Goal: Task Accomplishment & Management: Manage account settings

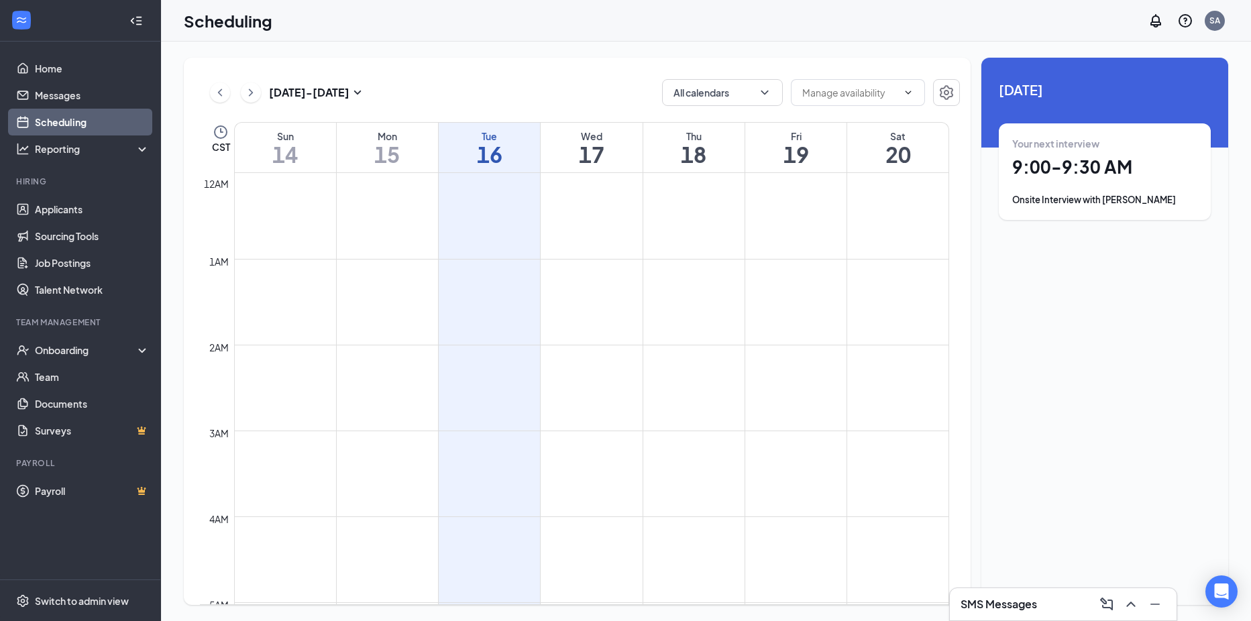
scroll to position [659, 0]
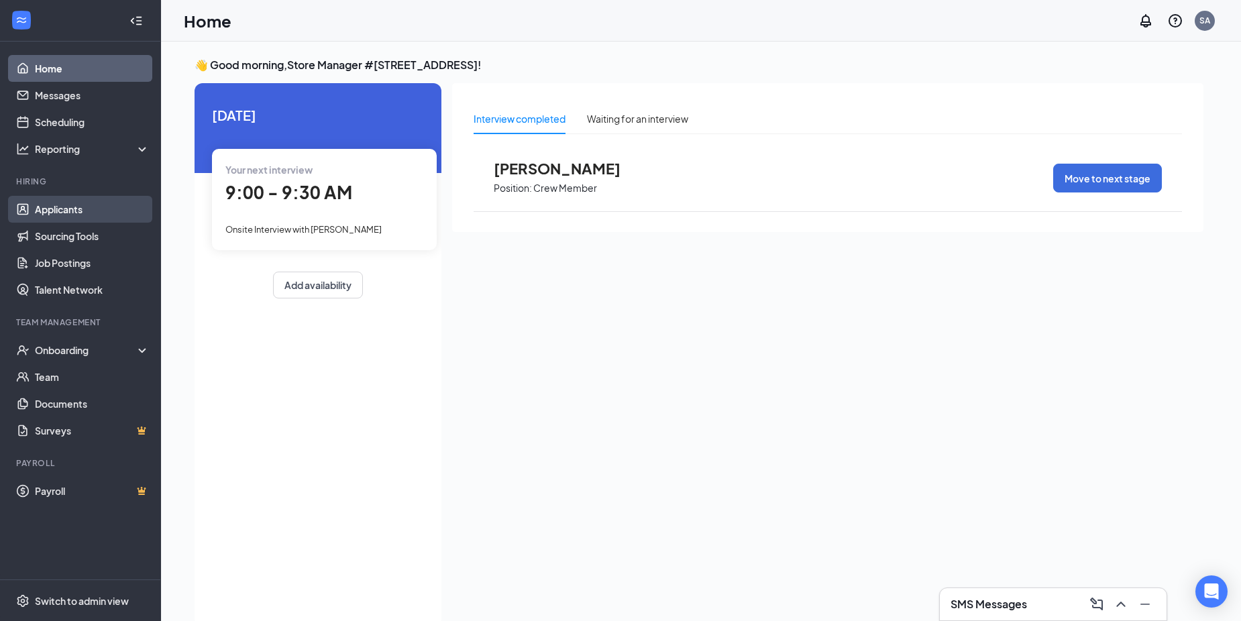
click at [81, 211] on link "Applicants" at bounding box center [92, 209] width 115 height 27
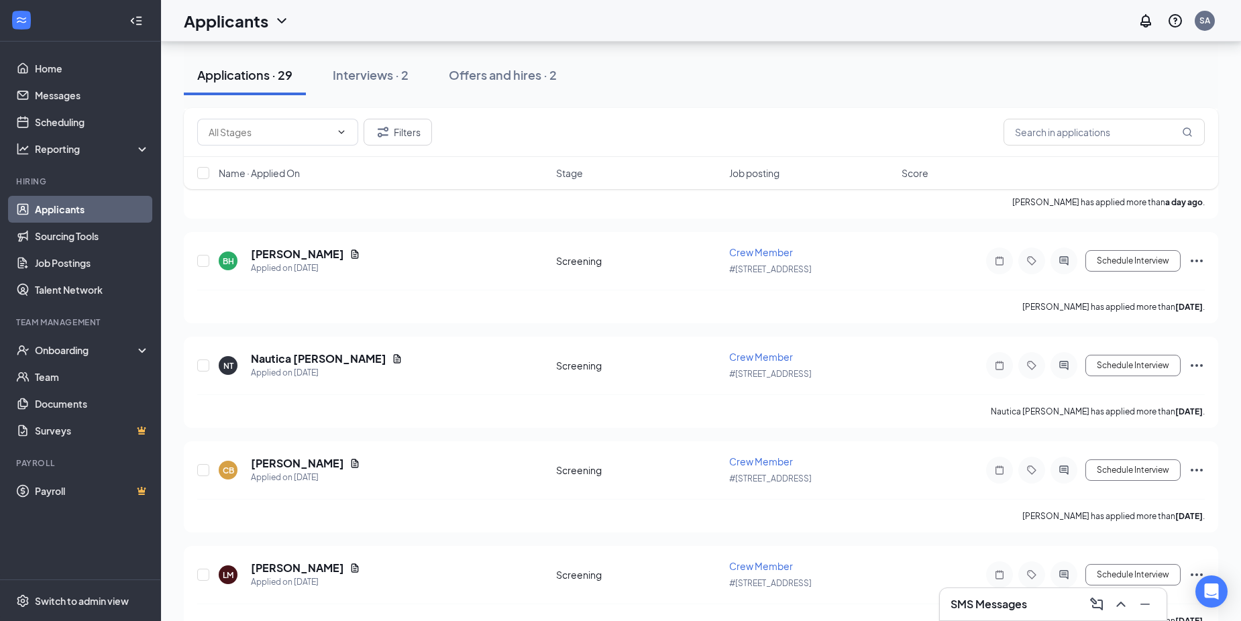
scroll to position [877, 0]
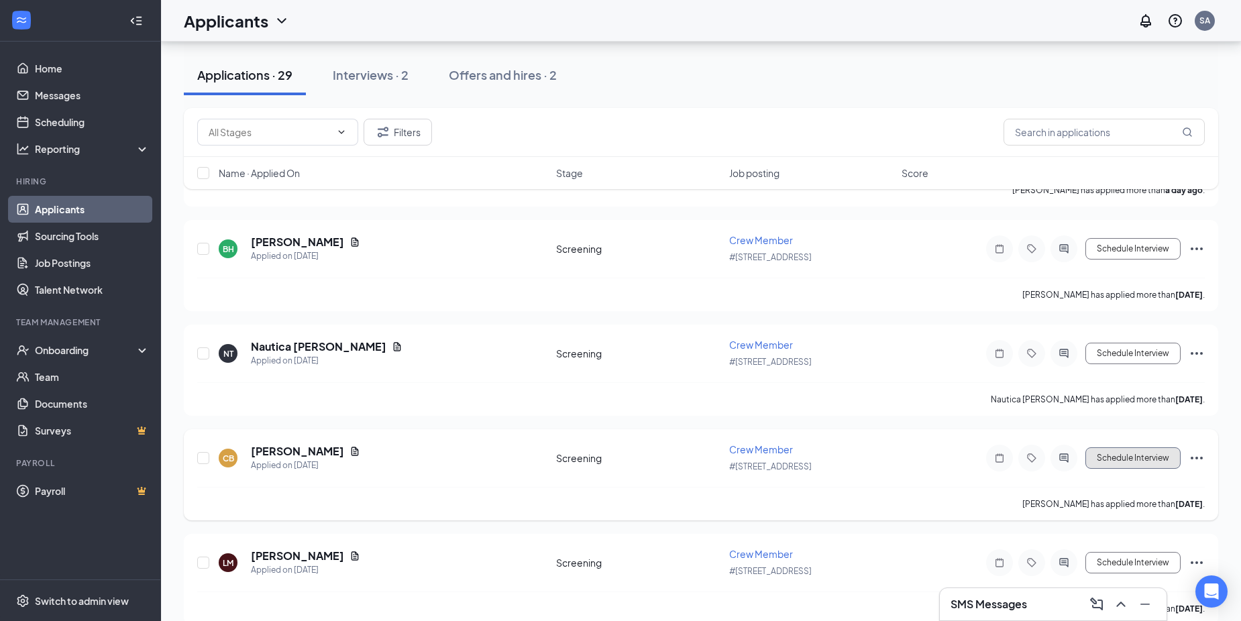
click at [1137, 451] on button "Schedule Interview" at bounding box center [1132, 457] width 95 height 21
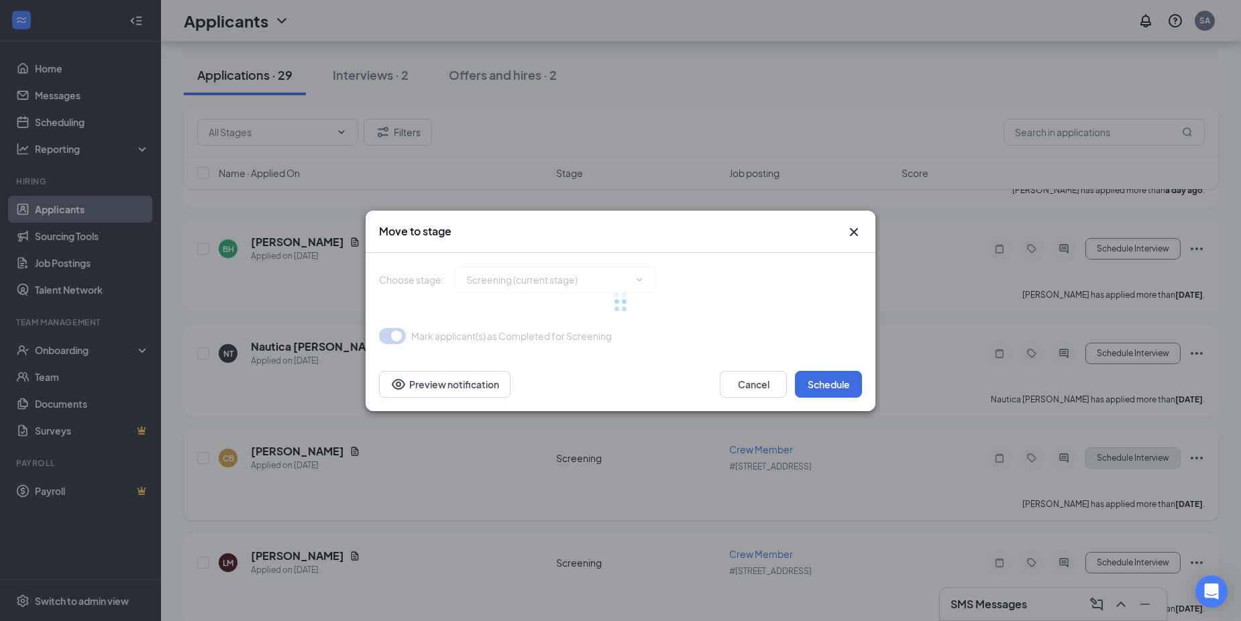
type input "Onsite Interview (next stage)"
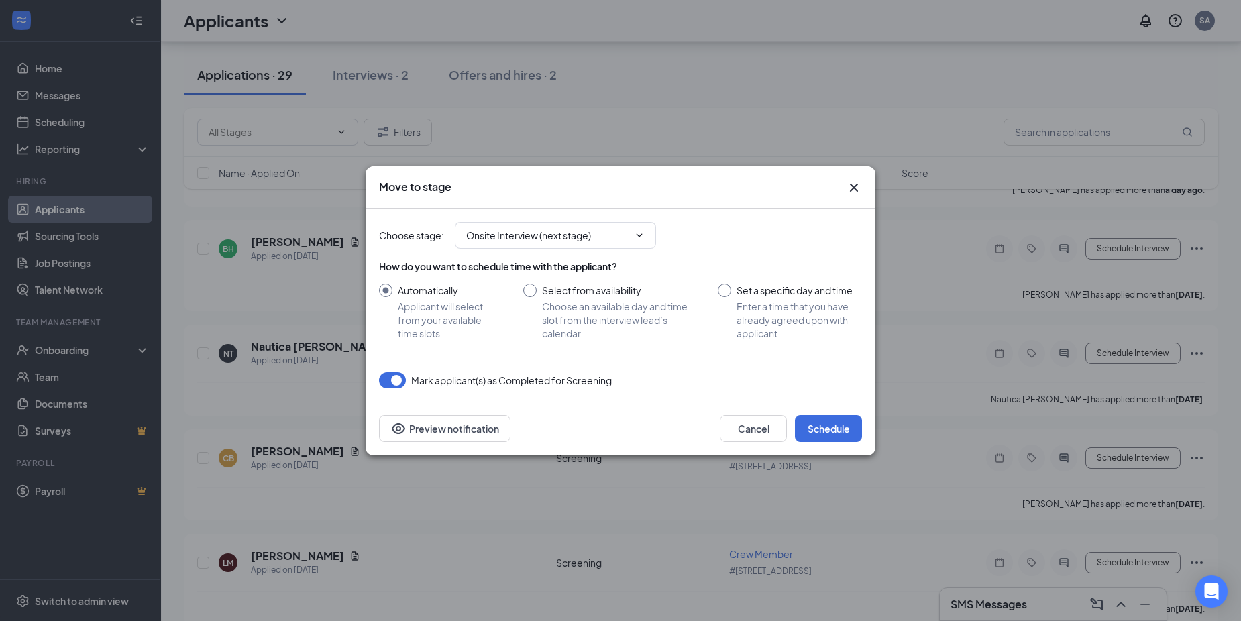
click at [531, 288] on input "Select from availability Choose an available day and time slot from the intervi…" at bounding box center [607, 312] width 168 height 56
radio input "true"
radio input "false"
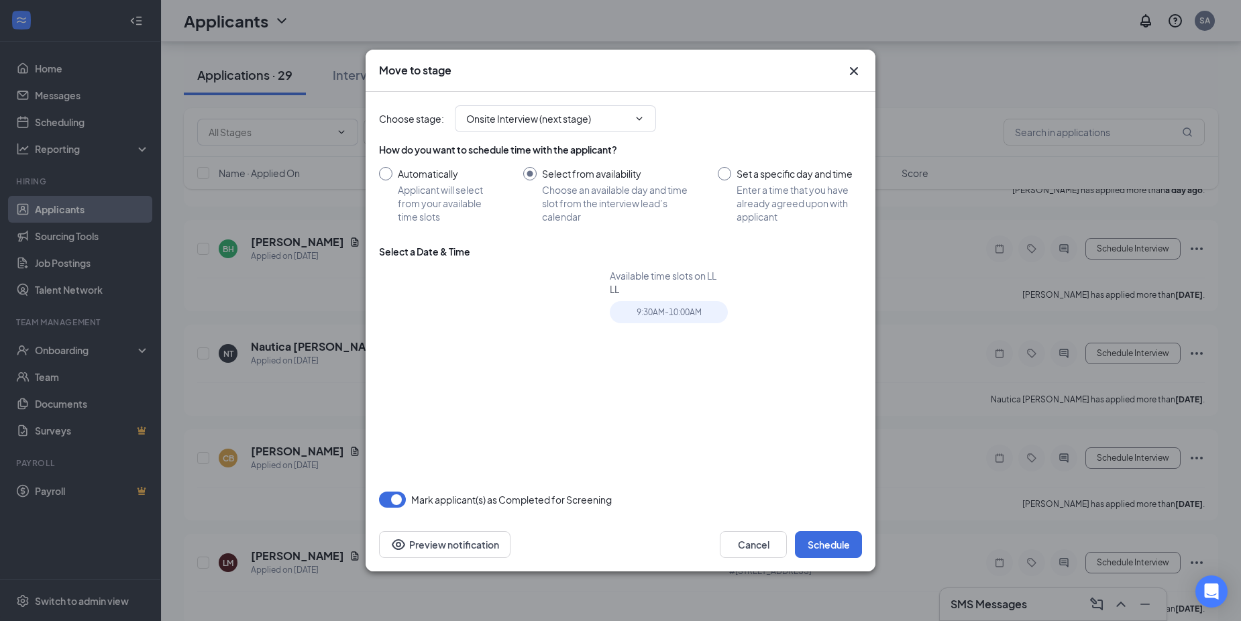
type input "[DATE]"
click at [475, 374] on table "Su Mo Tu We Th Fr Sa 31 1 2 3 4 5 6 7 8 9 10 11 12 13 14 15 16 17 18 19 20 21 2…" at bounding box center [471, 373] width 169 height 141
click at [445, 380] on table "Su Mo Tu We Th Fr Sa 31 1 2 3 4 5 6 7 8 9 10 11 12 13 14 15 16 17 18 19 20 21 2…" at bounding box center [471, 373] width 169 height 141
click at [472, 374] on table "Su Mo Tu We Th Fr Sa 31 1 2 3 4 5 6 7 8 9 10 11 12 13 14 15 16 17 18 19 20 21 2…" at bounding box center [471, 373] width 169 height 141
click at [524, 374] on div "19" at bounding box center [520, 374] width 16 height 16
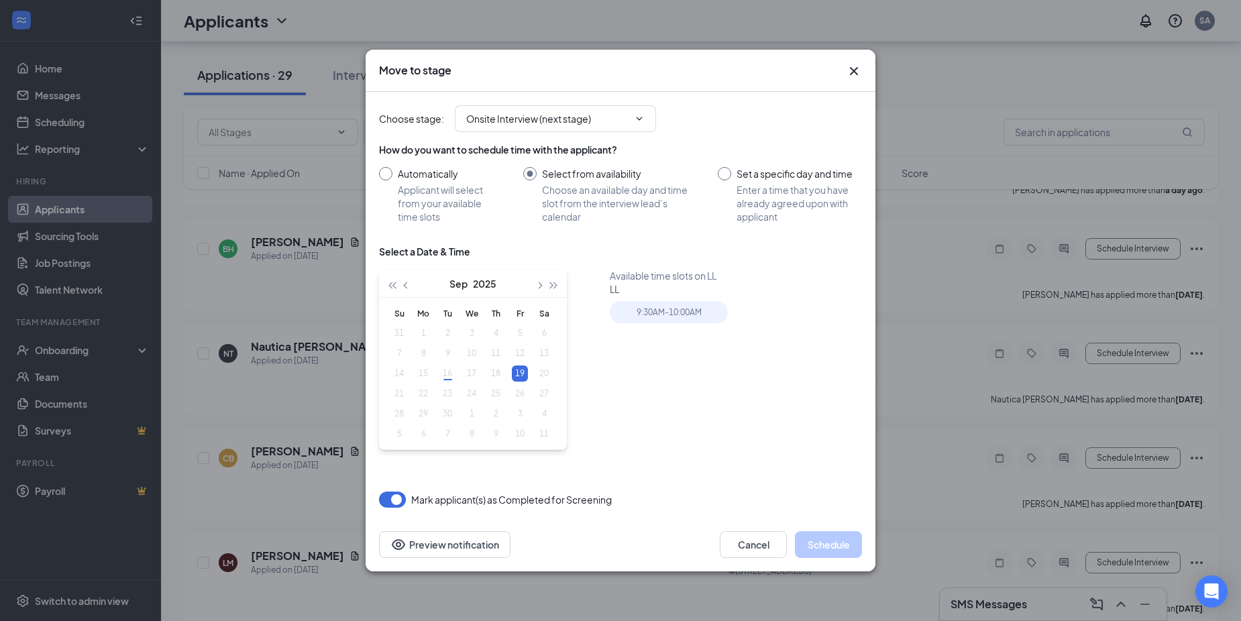
click at [724, 174] on input "Set a specific day and time Enter a time that you have already agreed upon with…" at bounding box center [790, 195] width 144 height 56
radio input "true"
radio input "false"
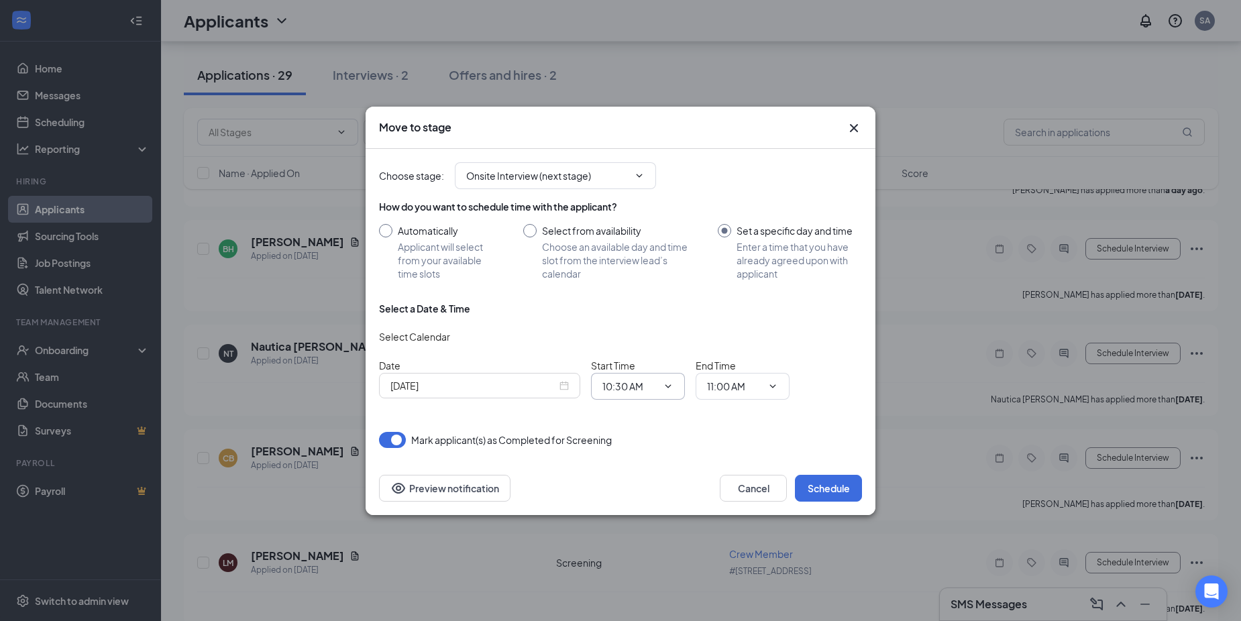
click at [672, 384] on icon "ChevronDown" at bounding box center [668, 386] width 11 height 11
click at [668, 384] on icon "ChevronDown" at bounding box center [668, 386] width 11 height 11
click at [659, 381] on span "10:30 AM" at bounding box center [638, 386] width 94 height 27
click at [651, 384] on input "10:30 AM" at bounding box center [629, 386] width 55 height 15
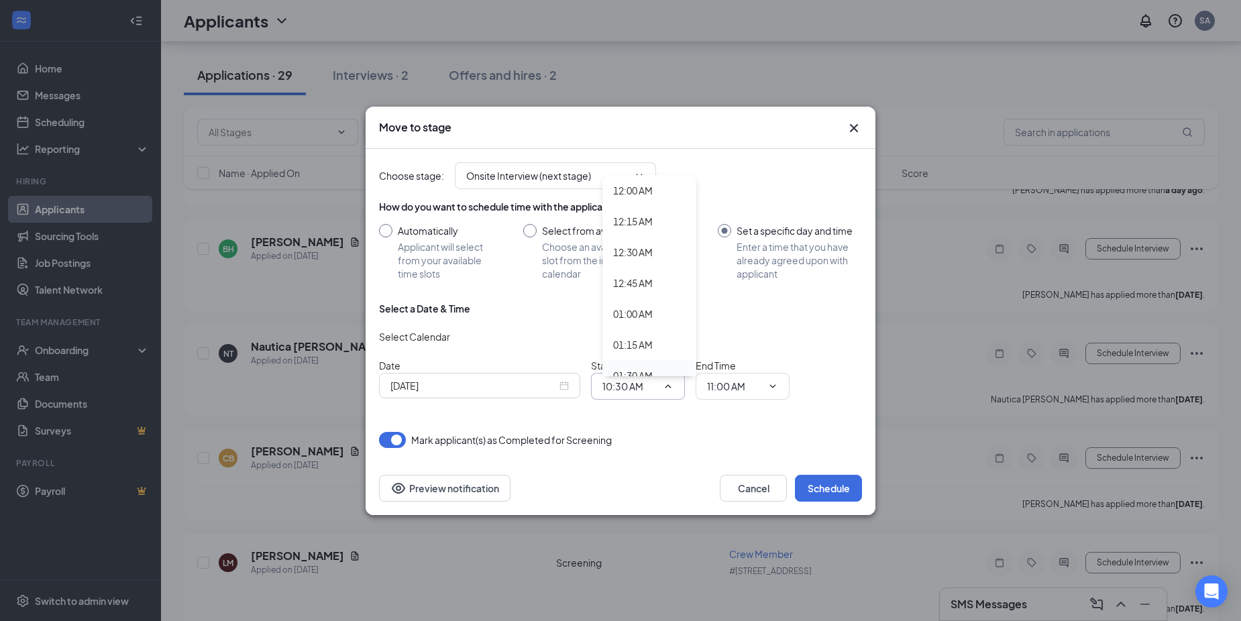
click at [685, 366] on div "01:30 AM" at bounding box center [649, 375] width 94 height 31
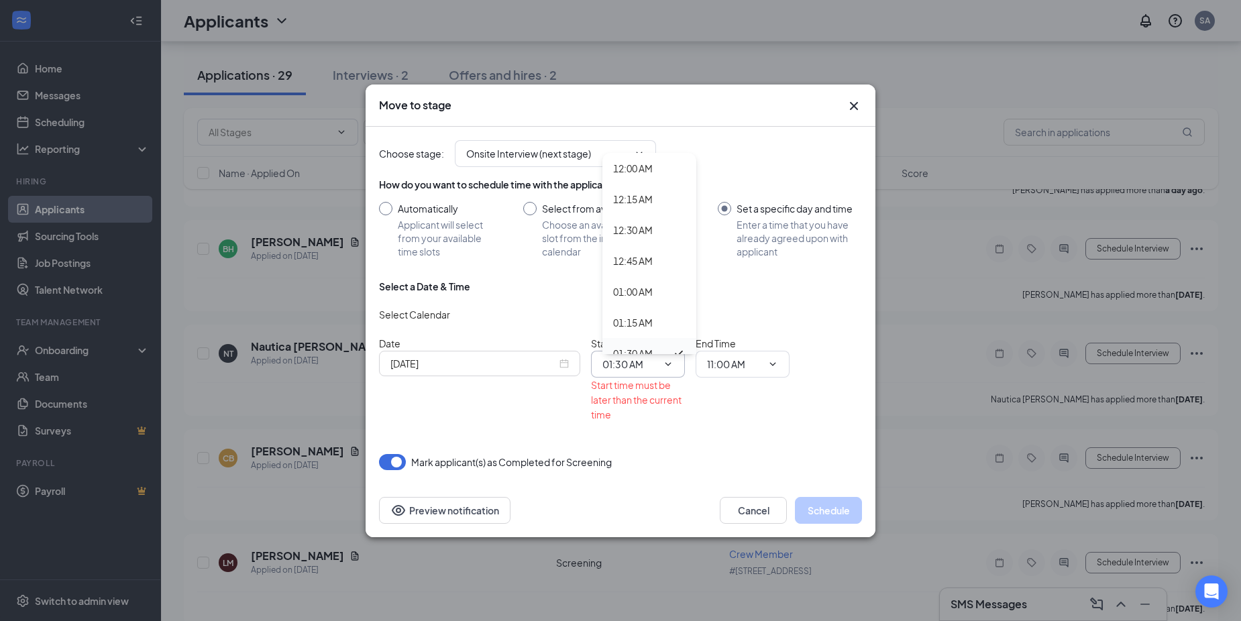
click at [685, 366] on div "Date [DATE] Start Time 01:30 AM 12:00 AM 12:15 AM 12:30 AM 12:45 AM 01:00 AM 01…" at bounding box center [620, 379] width 483 height 86
click at [675, 362] on span "01:30 AM 12:00 AM 12:15 AM 12:30 AM 12:45 AM 01:00 AM 01:15 AM 01:30 AM 01:45 A…" at bounding box center [638, 364] width 94 height 27
click at [672, 363] on icon "ChevronDown" at bounding box center [668, 364] width 11 height 11
click at [668, 363] on icon "ChevronDown" at bounding box center [668, 364] width 11 height 11
click at [654, 363] on input "01:30 AM" at bounding box center [629, 364] width 55 height 15
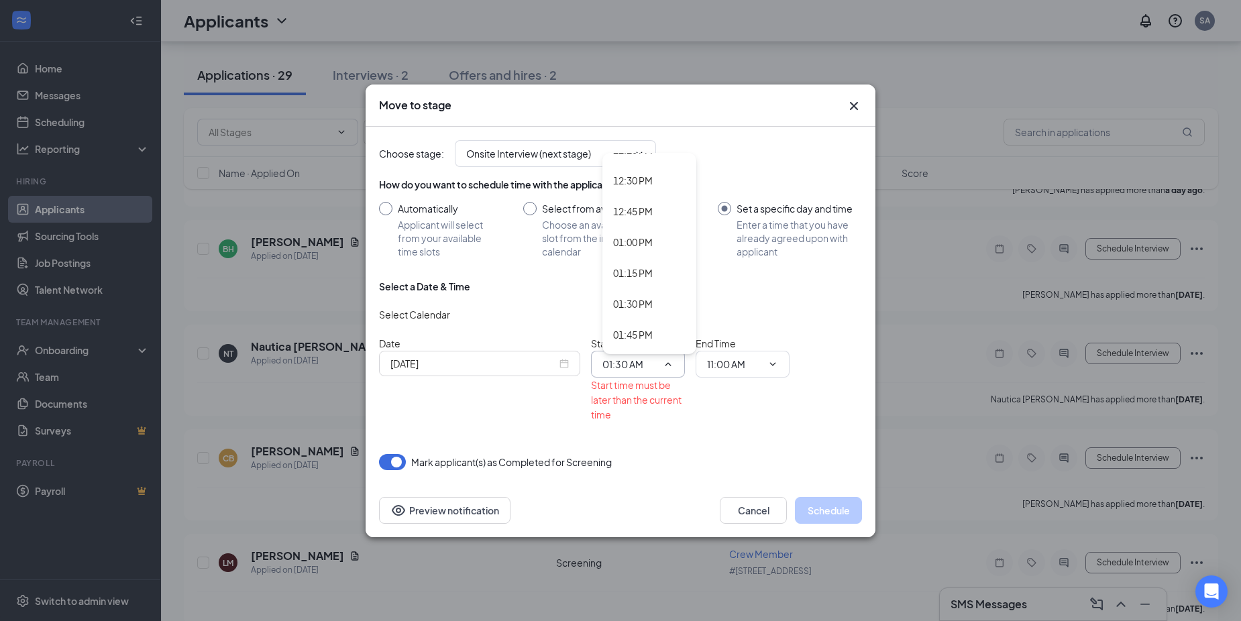
scroll to position [1557, 0]
click at [655, 339] on div "02:00 PM" at bounding box center [649, 338] width 72 height 15
type input "02:00 PM"
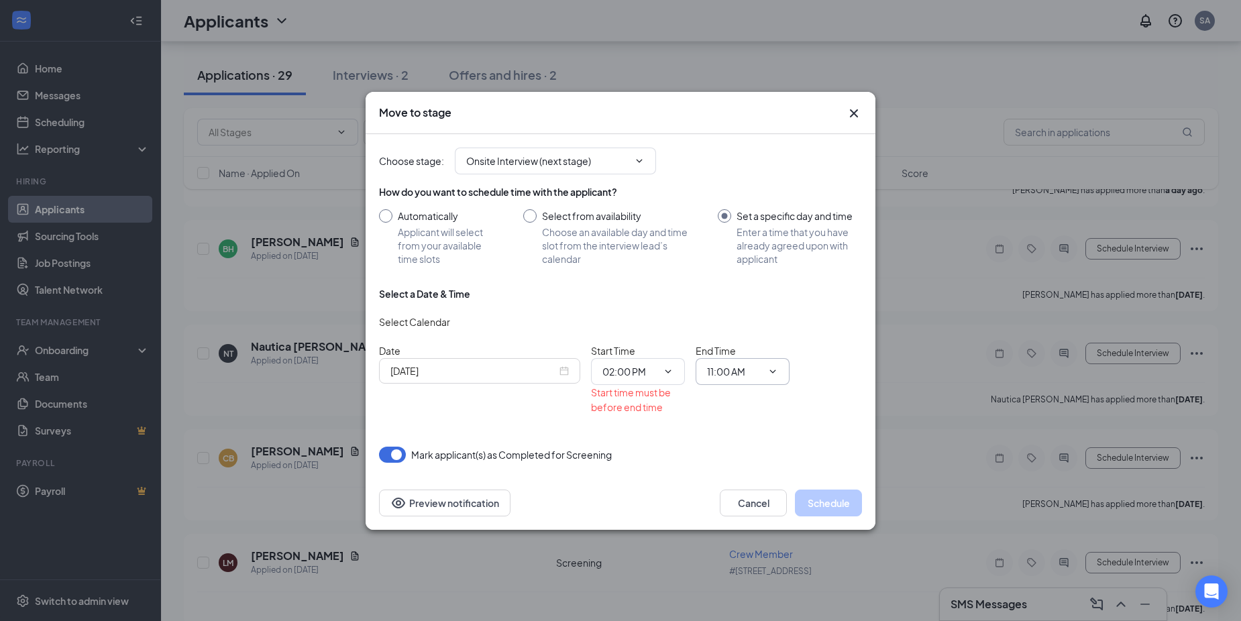
click at [759, 370] on input "11:00 AM" at bounding box center [734, 371] width 55 height 15
click at [790, 351] on div "01:30 AM" at bounding box center [754, 360] width 94 height 31
click at [793, 353] on div "Date [DATE] Start Time 02:00 PM 12:00 AM 12:15 AM 12:30 AM 12:45 AM 01:00 AM 01…" at bounding box center [620, 378] width 483 height 71
click at [776, 368] on icon "ChevronDown" at bounding box center [772, 371] width 11 height 11
click at [775, 372] on icon "ChevronDown" at bounding box center [772, 371] width 11 height 11
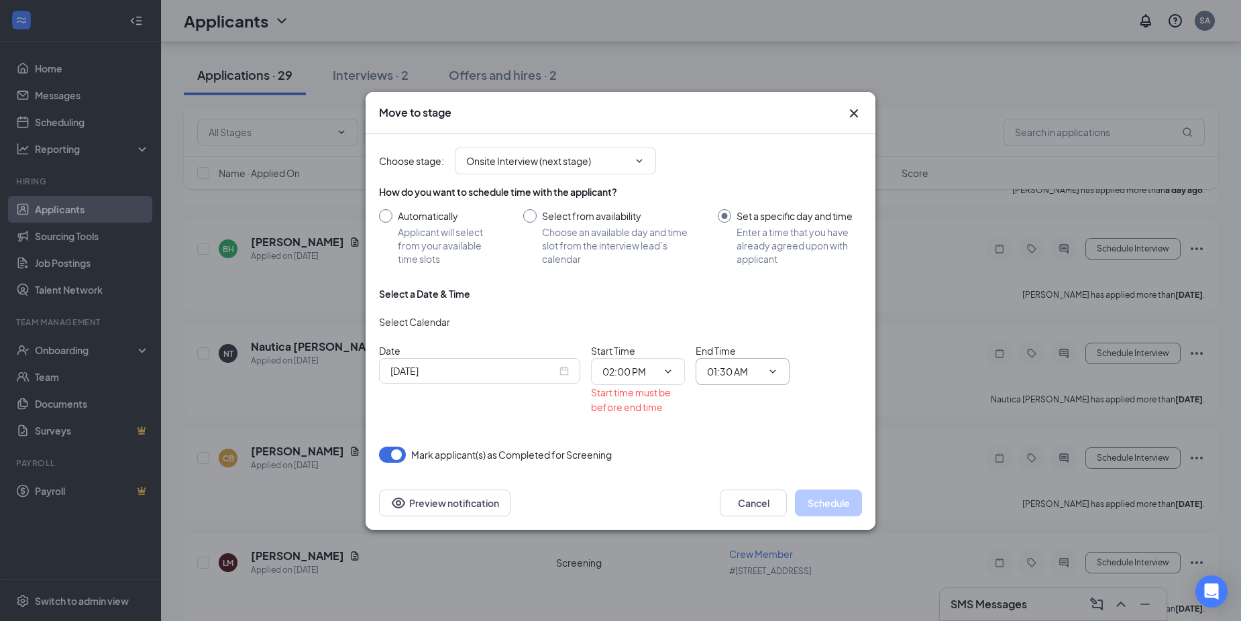
click at [775, 372] on icon "ChevronDown" at bounding box center [772, 371] width 11 height 11
click at [755, 373] on input "01:30 AM" at bounding box center [734, 371] width 55 height 15
click at [761, 347] on div "02:00 PM" at bounding box center [754, 346] width 72 height 15
click at [775, 371] on icon "ChevronDown" at bounding box center [773, 371] width 6 height 3
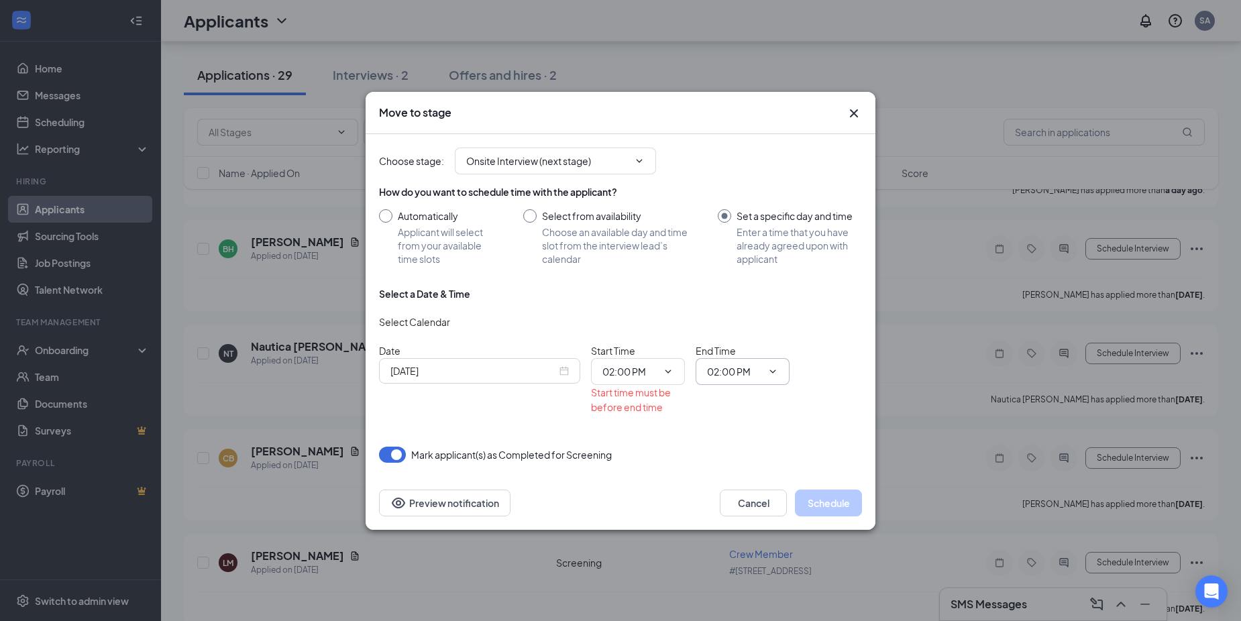
click at [775, 371] on icon "ChevronDown" at bounding box center [773, 371] width 6 height 3
click at [773, 371] on icon "ChevronDown" at bounding box center [772, 371] width 11 height 11
click at [772, 367] on icon "ChevronDown" at bounding box center [772, 371] width 11 height 11
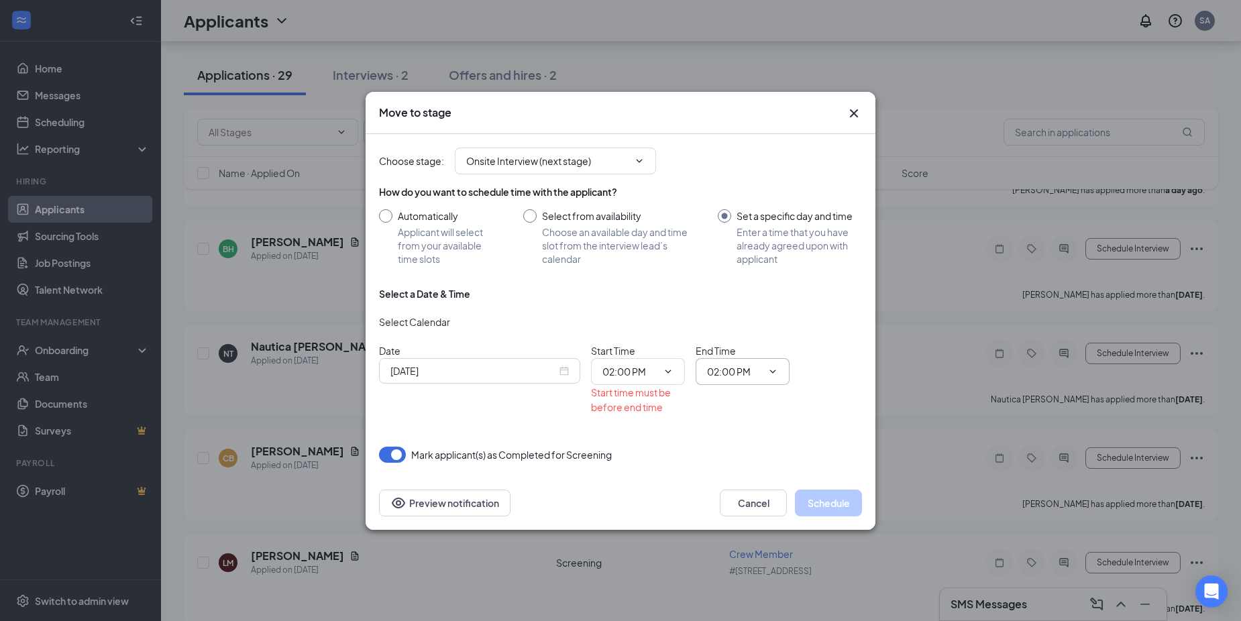
click at [757, 367] on input "02:00 PM" at bounding box center [734, 371] width 55 height 15
click at [763, 350] on div "02:15 PM" at bounding box center [754, 350] width 72 height 15
type input "02:15 PM"
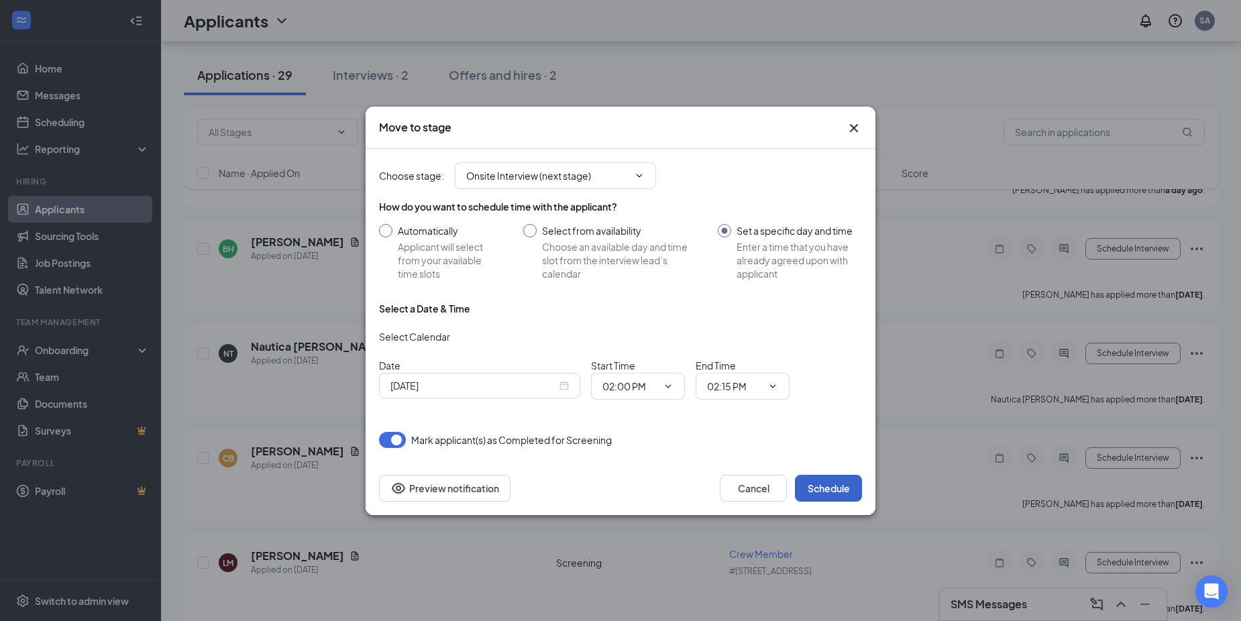
click at [822, 490] on button "Schedule" at bounding box center [828, 488] width 67 height 27
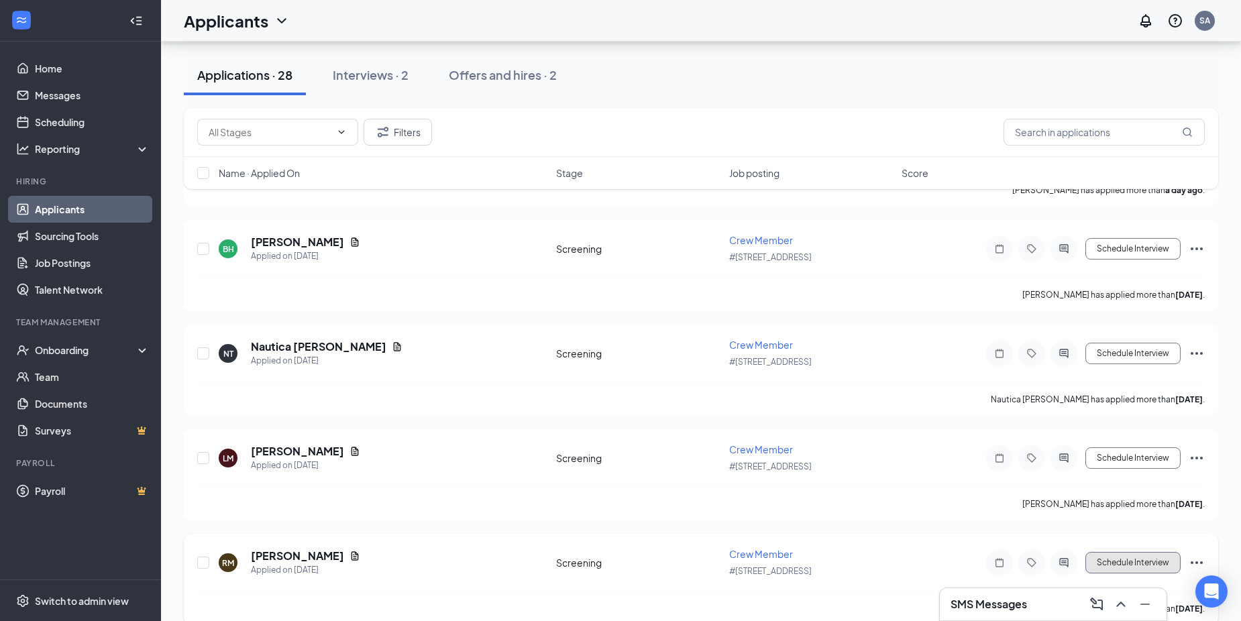
click at [1162, 559] on button "Schedule Interview" at bounding box center [1132, 562] width 95 height 21
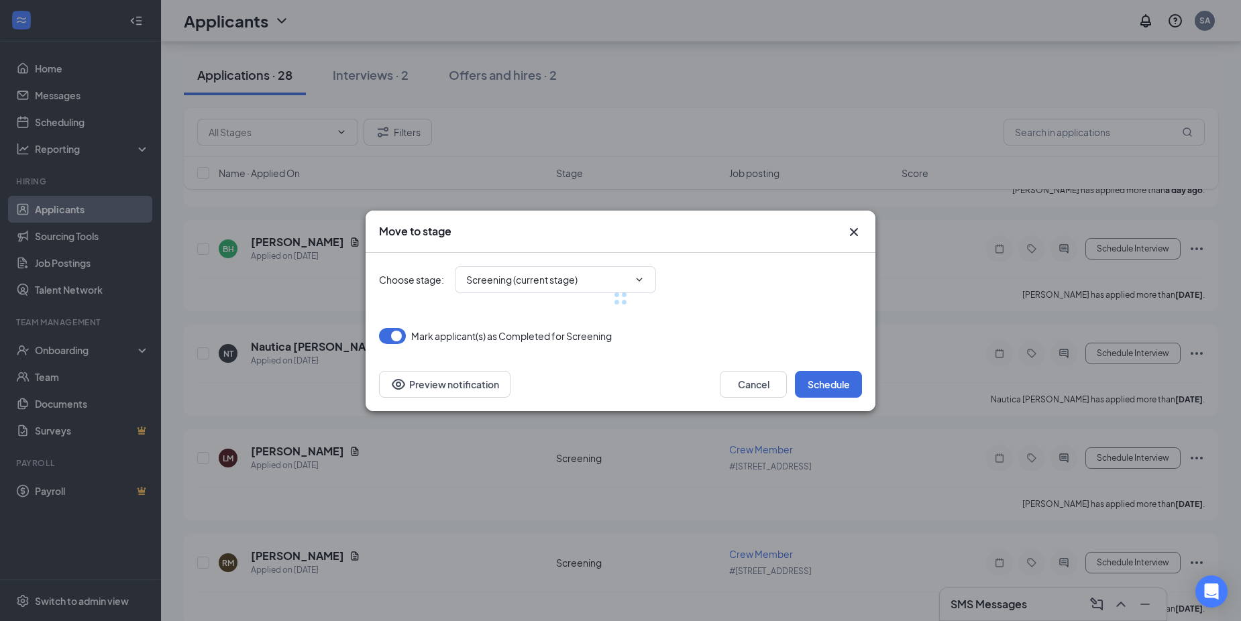
type input "Onsite Interview (next stage)"
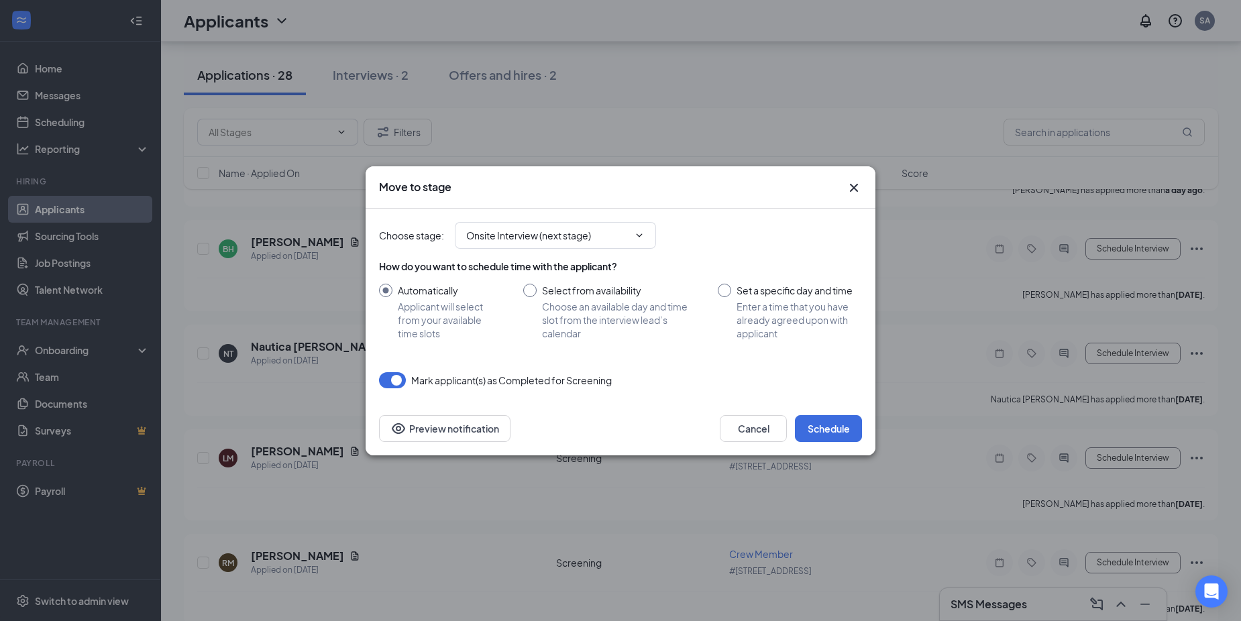
click at [723, 287] on input "Set a specific day and time Enter a time that you have already agreed upon with…" at bounding box center [790, 312] width 144 height 56
radio input "true"
radio input "false"
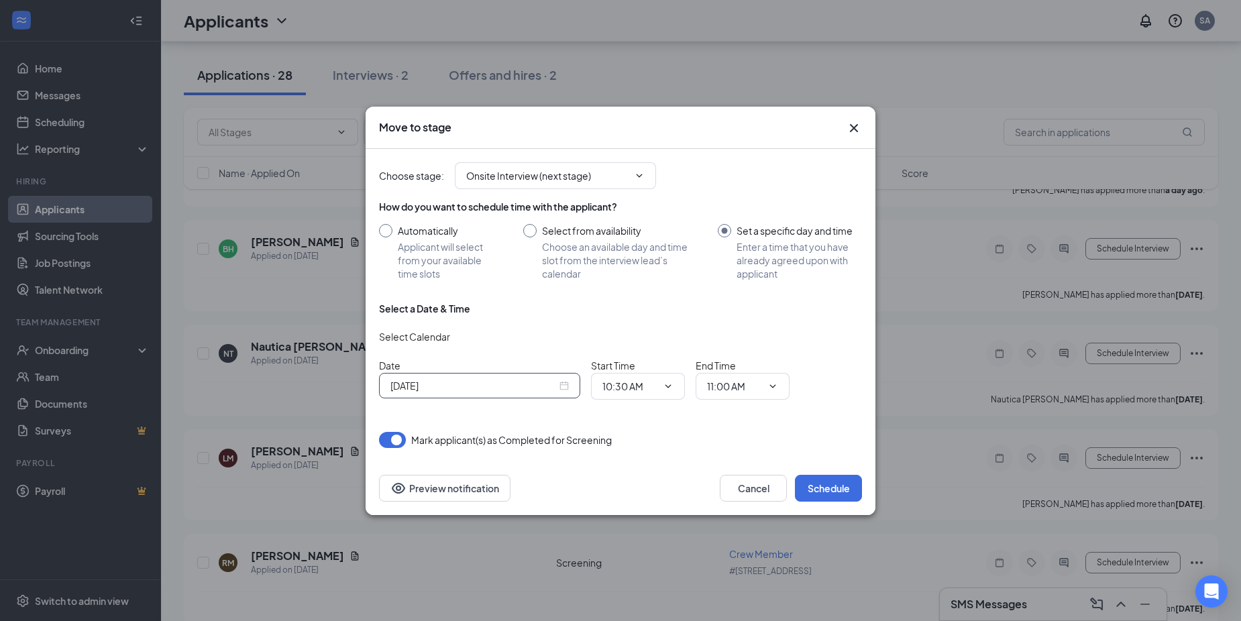
click at [565, 387] on div "[DATE]" at bounding box center [479, 385] width 178 height 15
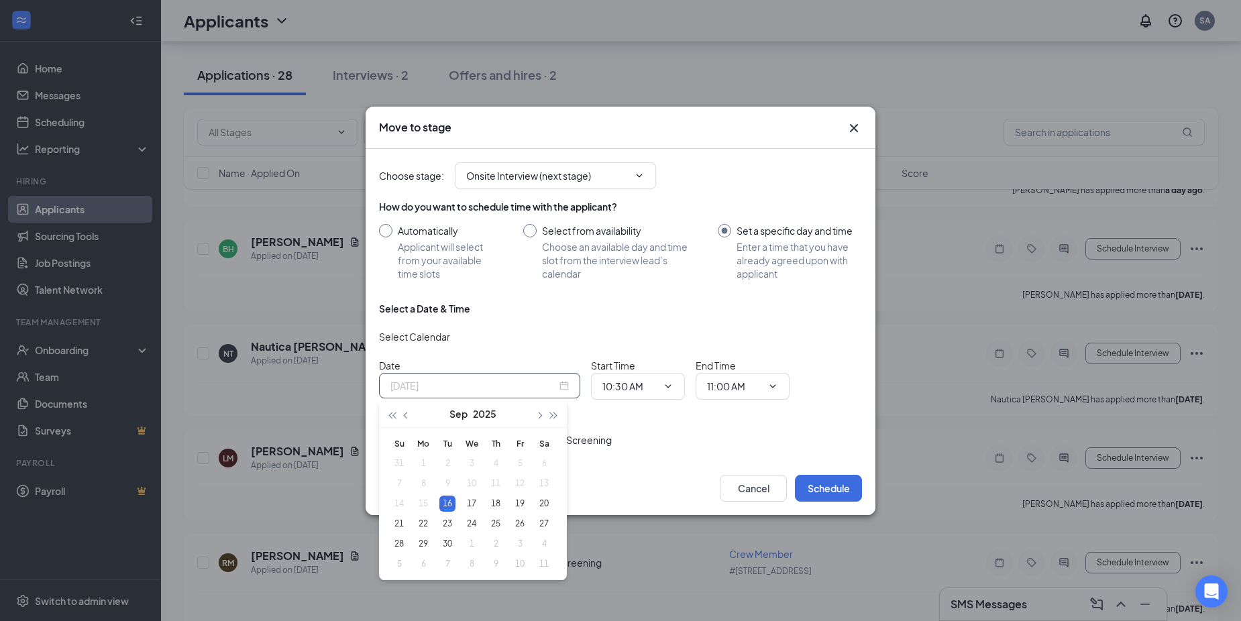
click at [445, 502] on div "16" at bounding box center [447, 504] width 16 height 16
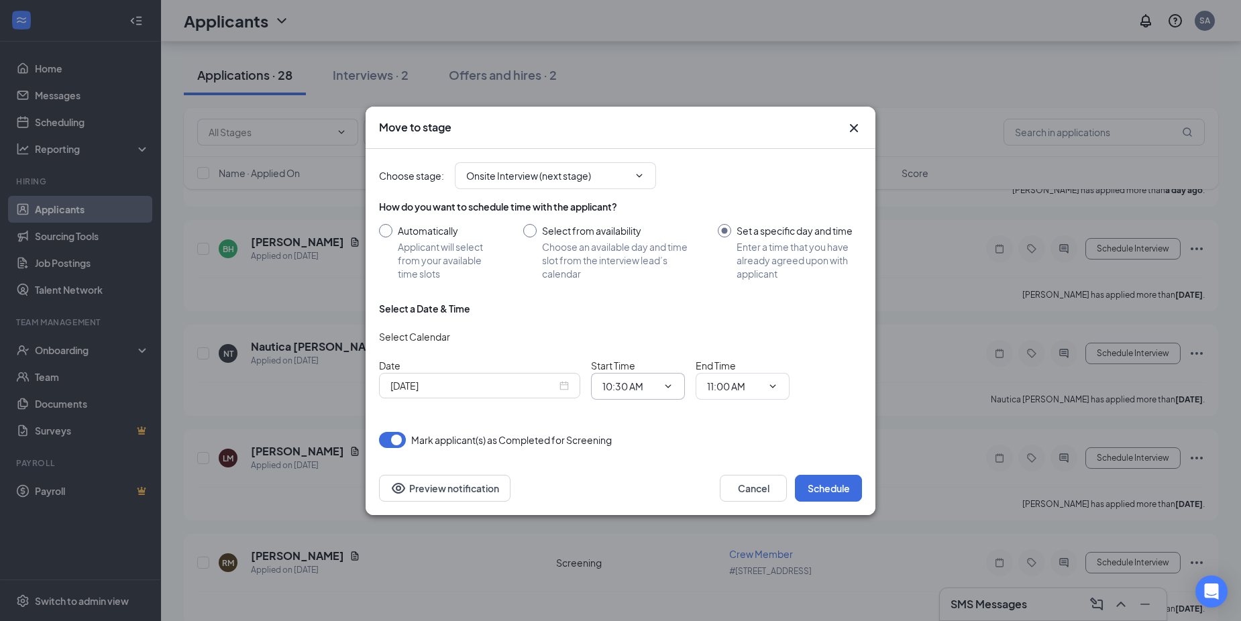
click at [671, 388] on icon "ChevronDown" at bounding box center [668, 386] width 11 height 11
click at [669, 387] on icon "ChevronDown" at bounding box center [668, 385] width 6 height 3
click at [660, 383] on span at bounding box center [666, 386] width 13 height 11
click at [653, 383] on input "10:30 AM" at bounding box center [629, 386] width 55 height 15
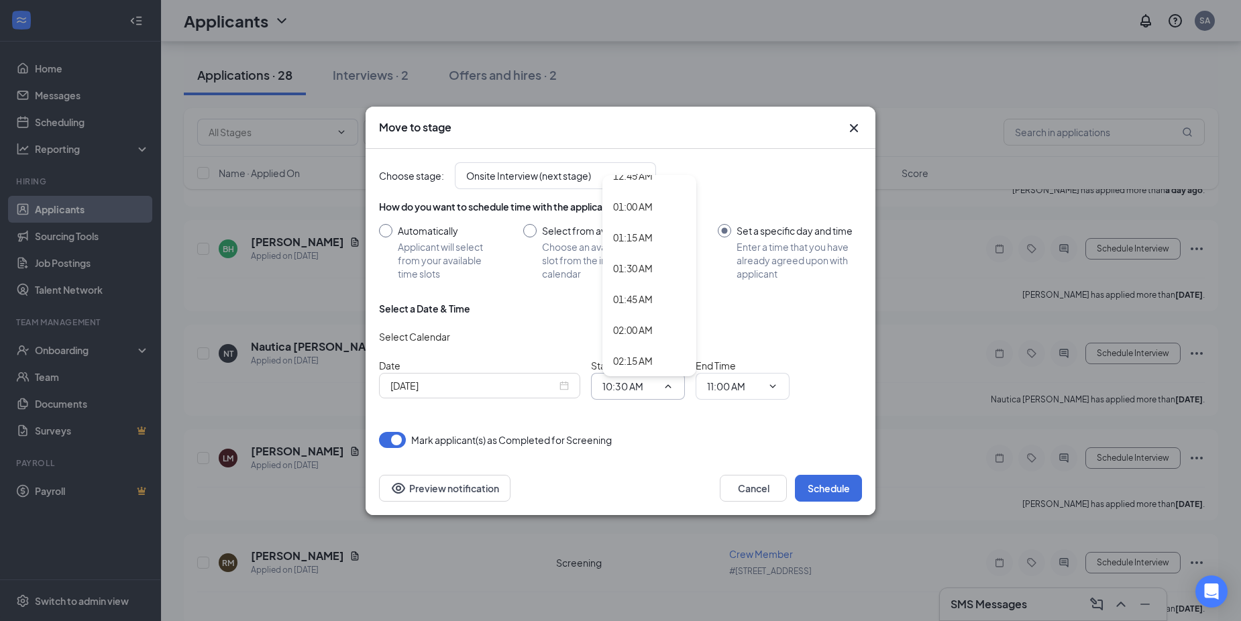
scroll to position [134, 0]
click at [641, 333] on div "02:15 AM" at bounding box center [633, 334] width 40 height 15
type input "02:15 AM"
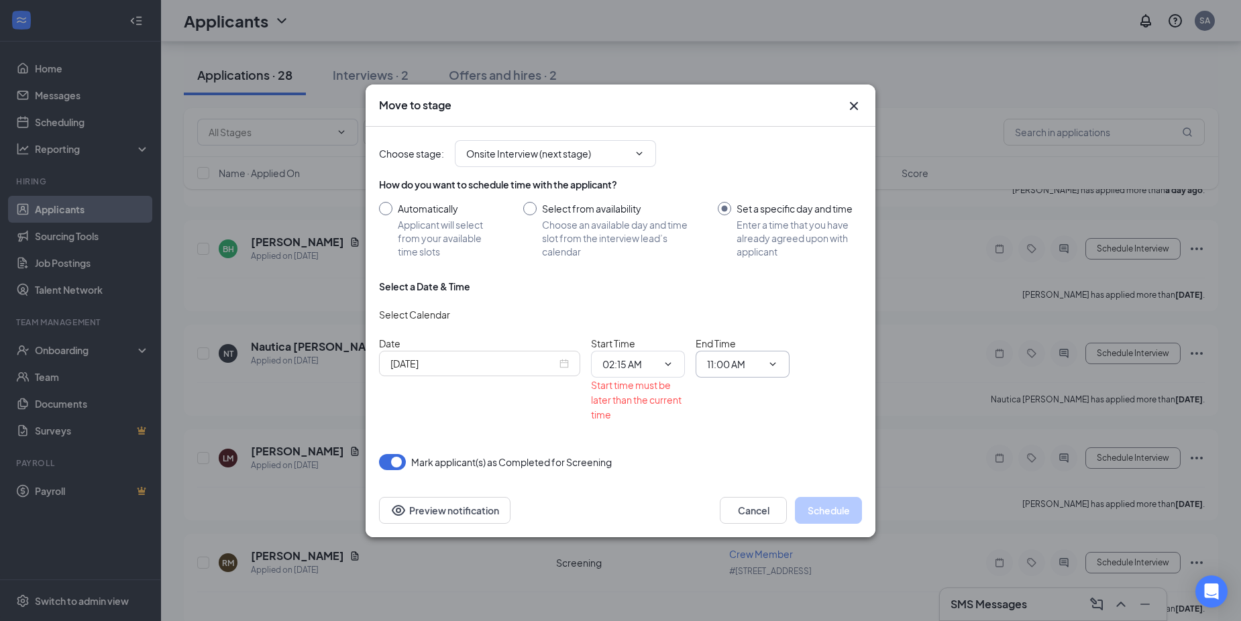
click at [763, 366] on span "11:00 AM" at bounding box center [743, 364] width 94 height 27
click at [774, 365] on icon "ChevronDown" at bounding box center [772, 364] width 11 height 11
click at [773, 364] on icon "ChevronDown" at bounding box center [773, 363] width 6 height 3
click at [772, 364] on icon "ChevronDown" at bounding box center [772, 364] width 11 height 11
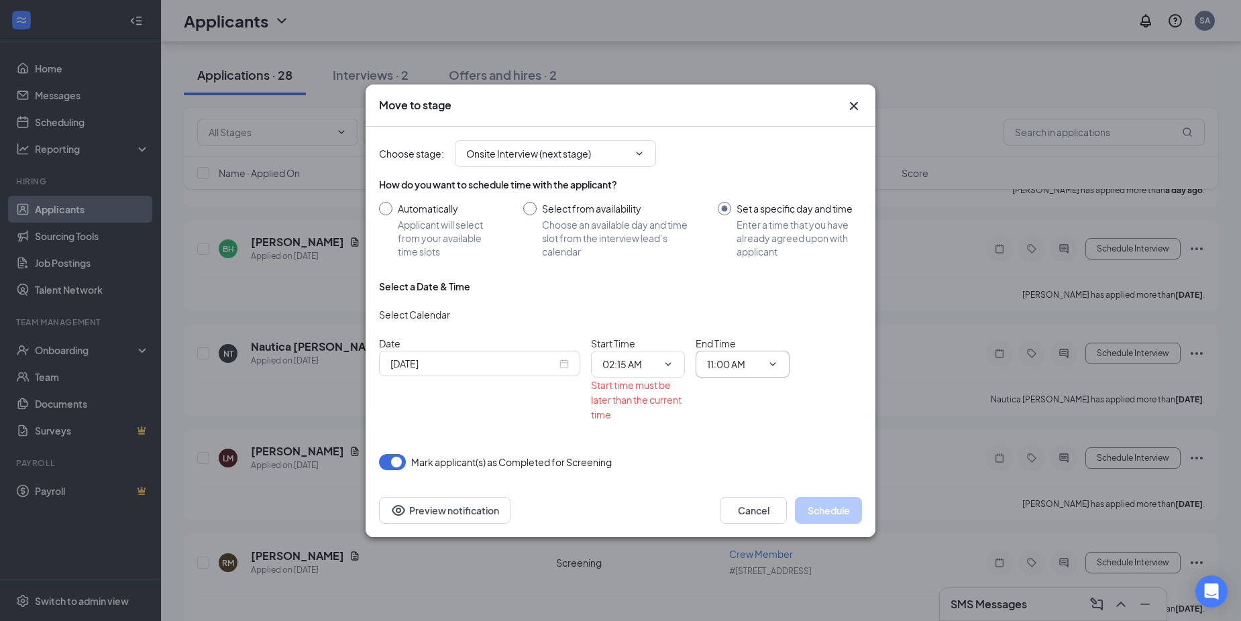
click at [772, 364] on icon "ChevronDown" at bounding box center [772, 364] width 11 height 11
click at [775, 357] on span "11:00 AM" at bounding box center [743, 364] width 94 height 27
click at [774, 363] on icon "ChevronDown" at bounding box center [772, 364] width 11 height 11
click at [773, 364] on icon "ChevronDown" at bounding box center [772, 364] width 11 height 11
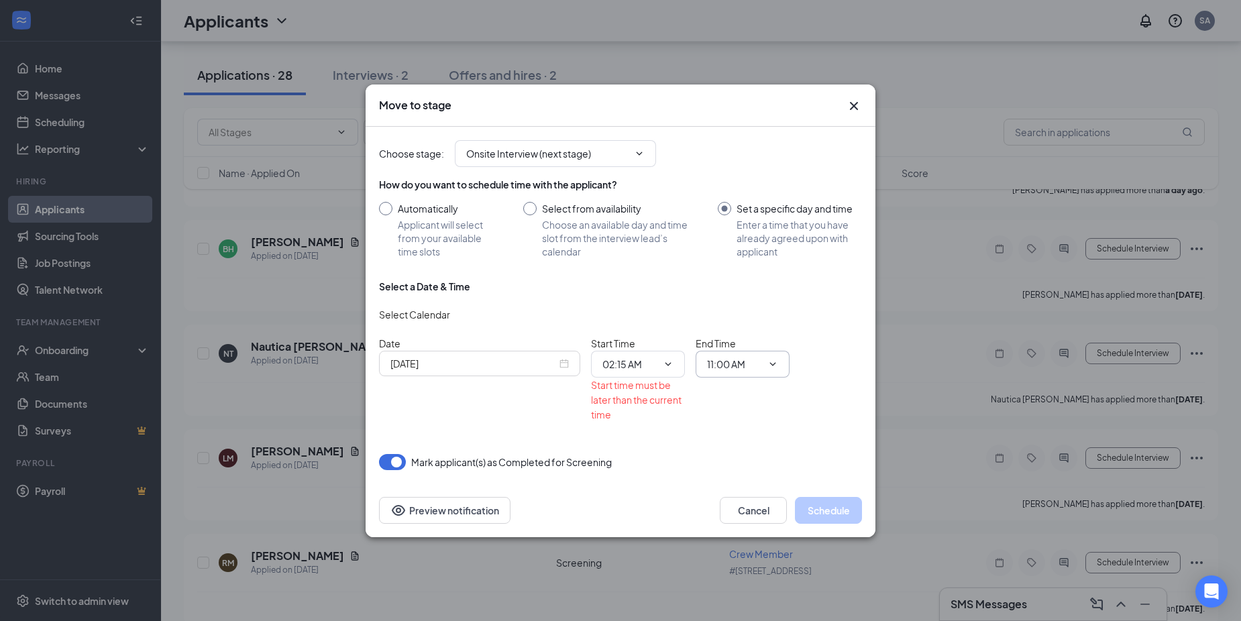
click at [759, 361] on input "11:00 AM" at bounding box center [734, 364] width 55 height 15
click at [761, 340] on div "02:30 AM" at bounding box center [754, 342] width 72 height 15
type input "02:30 AM"
click at [669, 365] on icon "ChevronDown" at bounding box center [668, 364] width 11 height 11
click at [673, 366] on icon "ChevronDown" at bounding box center [668, 364] width 11 height 11
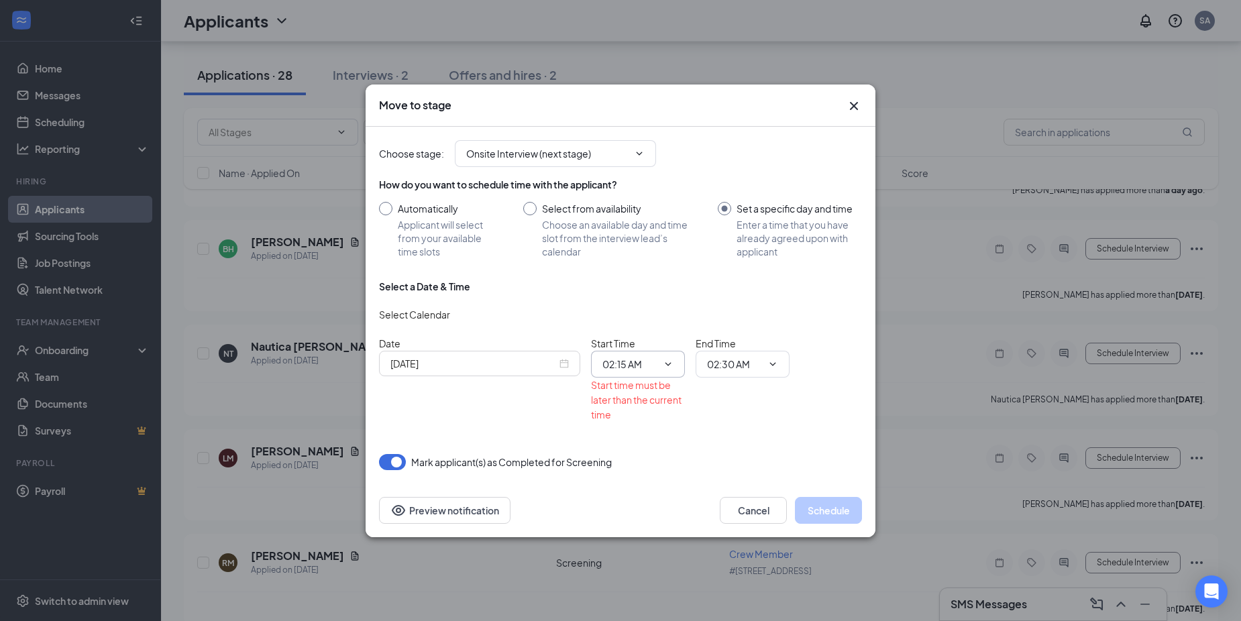
click at [668, 364] on icon "ChevronDown" at bounding box center [668, 364] width 11 height 11
click at [667, 355] on span "02:15 AM 12:00 AM 12:15 AM 12:30 AM 12:45 AM 01:00 AM 01:15 AM 01:30 AM 01:45 A…" at bounding box center [638, 364] width 94 height 27
click at [668, 359] on icon "ChevronDown" at bounding box center [668, 364] width 11 height 11
click at [648, 364] on input "02:15 AM" at bounding box center [629, 364] width 55 height 15
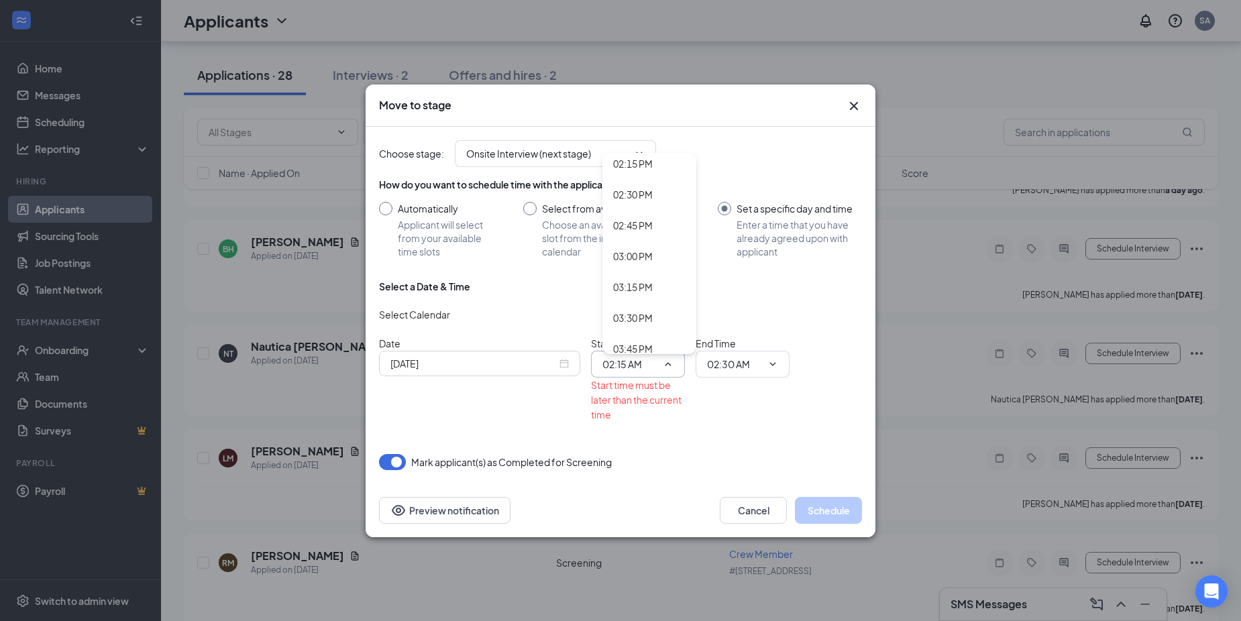
scroll to position [1790, 0]
click at [650, 163] on div "02:30 PM" at bounding box center [633, 167] width 40 height 15
type input "02:30 PM"
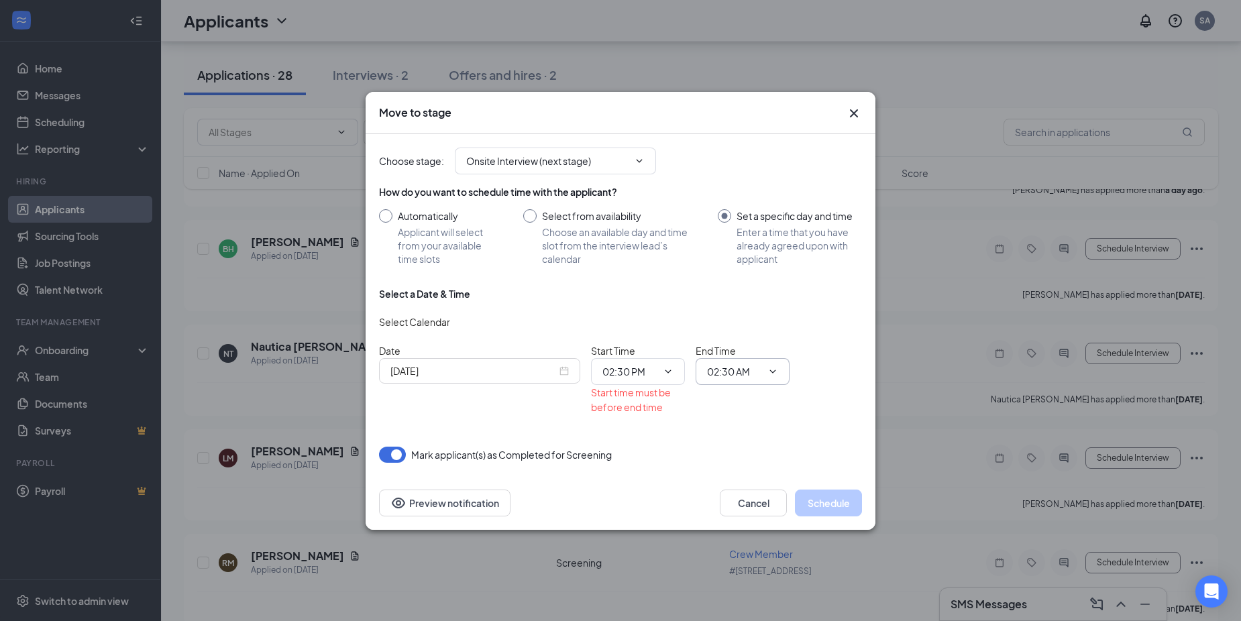
click at [771, 369] on icon "ChevronDown" at bounding box center [772, 371] width 11 height 11
click at [762, 365] on span "02:30 AM 12:00 AM 12:15 AM 12:30 AM 12:45 AM 01:00 AM 01:15 AM 01:30 AM 01:45 A…" at bounding box center [743, 371] width 94 height 27
click at [756, 370] on input "02:30 AM" at bounding box center [734, 371] width 55 height 15
click at [749, 341] on div "02:45 PM" at bounding box center [738, 340] width 40 height 15
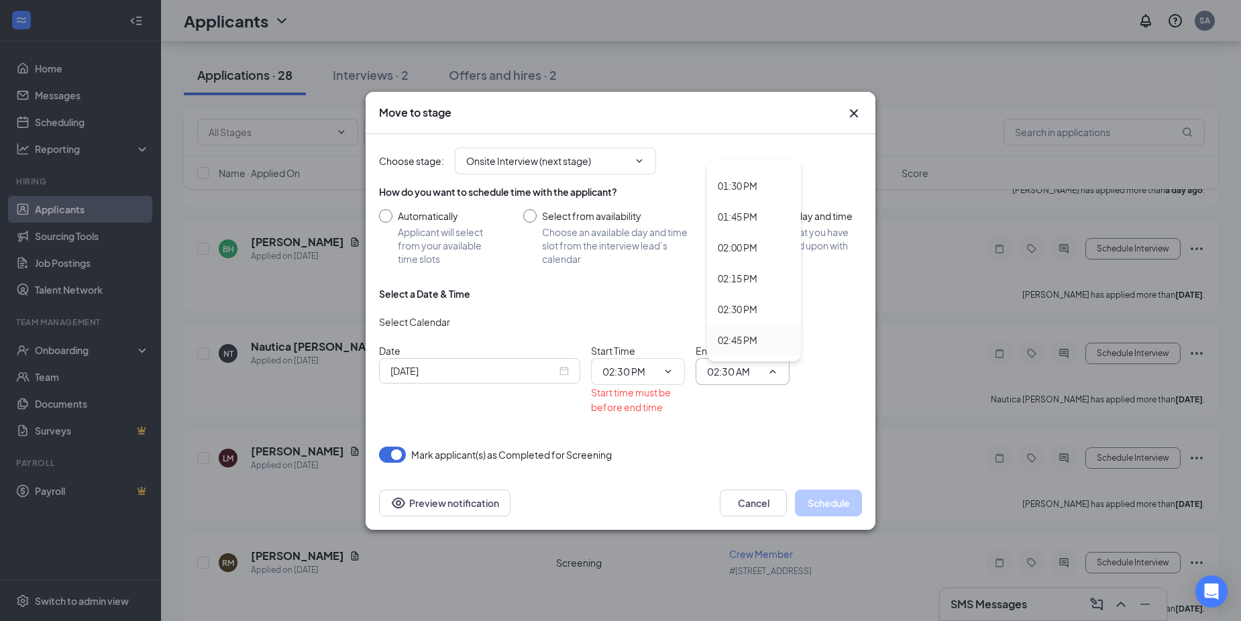
type input "02:45 PM"
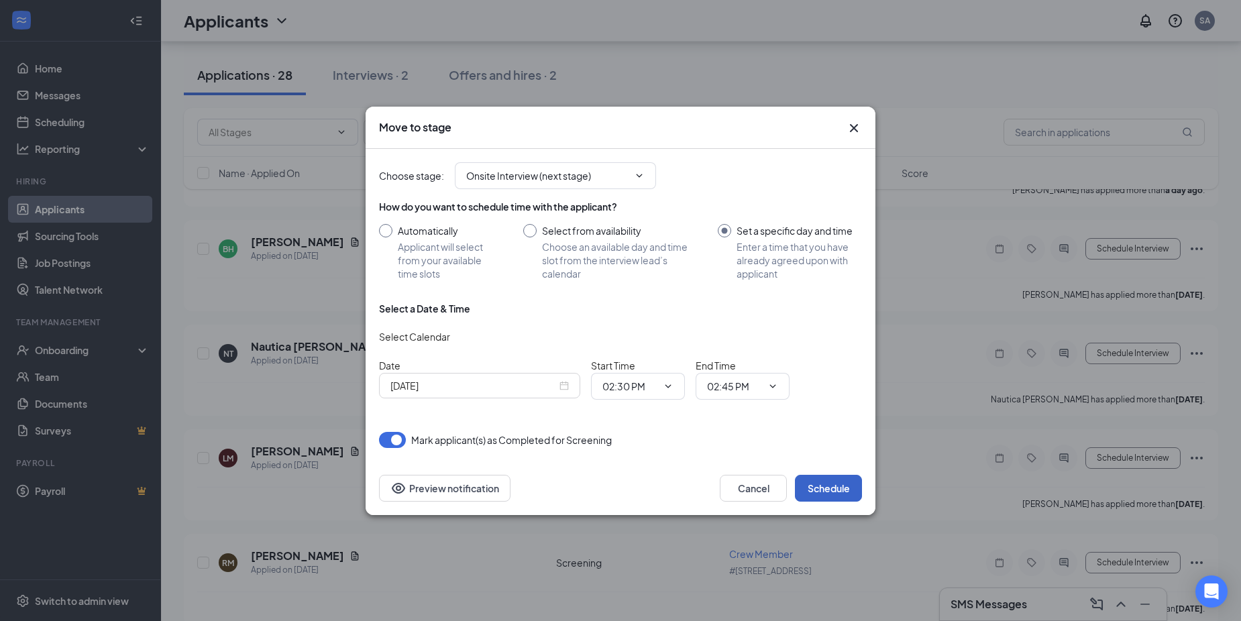
click at [808, 475] on button "Schedule" at bounding box center [828, 488] width 67 height 27
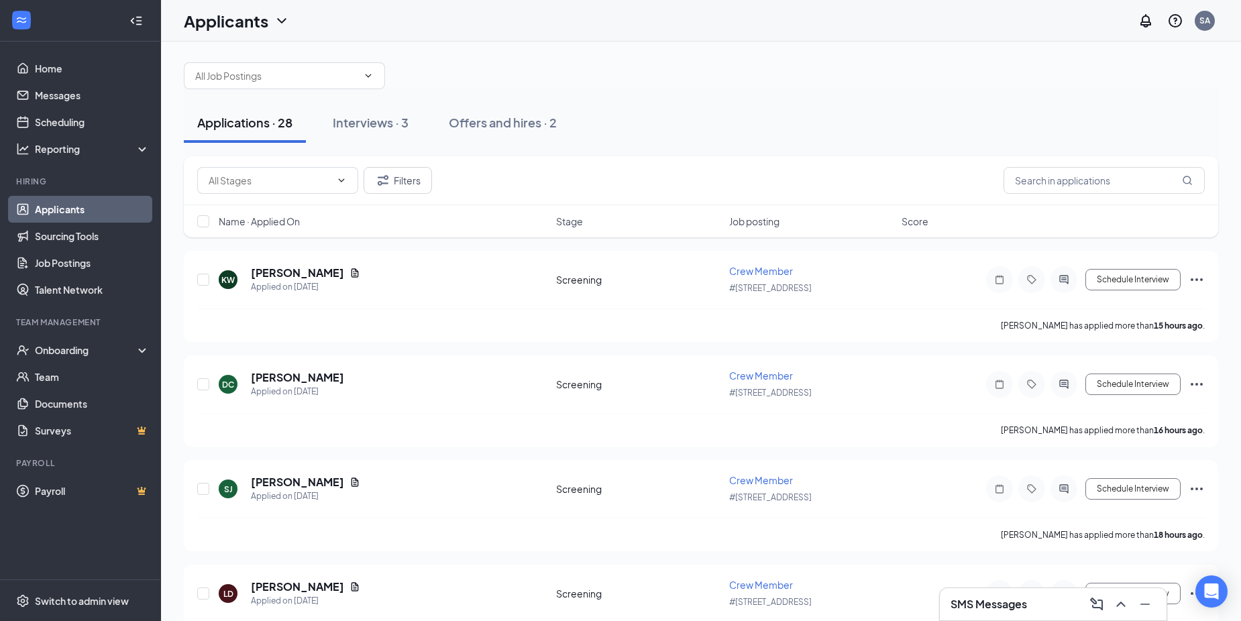
scroll to position [0, 0]
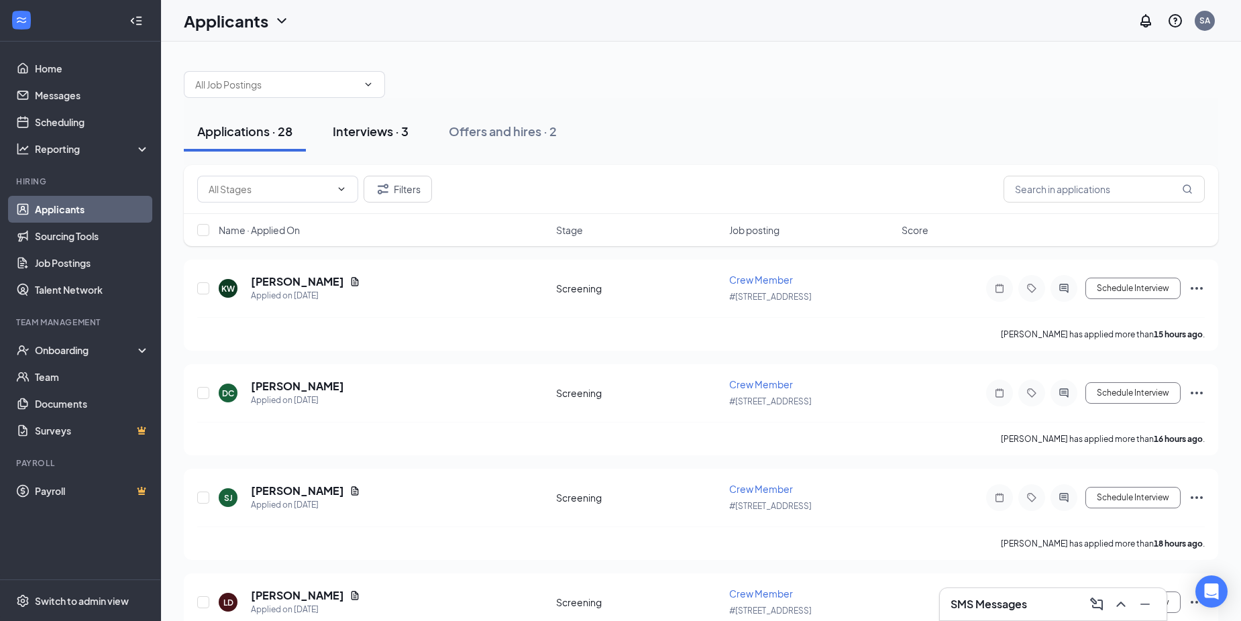
click at [376, 129] on div "Interviews · 3" at bounding box center [371, 131] width 76 height 17
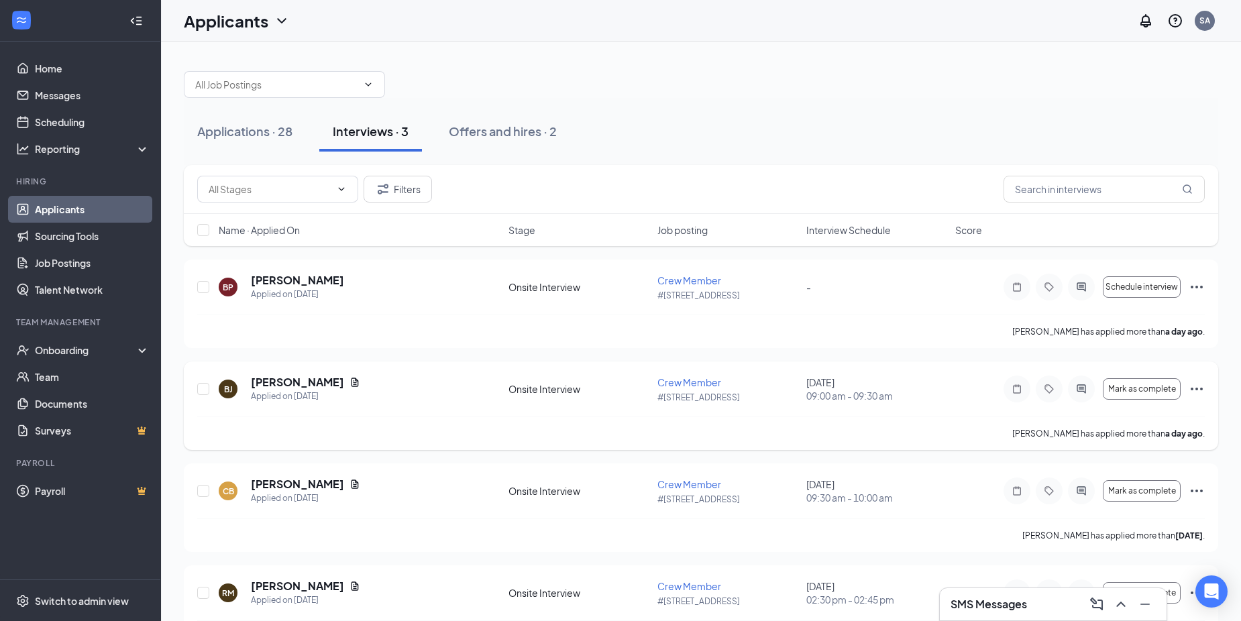
click at [1195, 387] on icon "Ellipses" at bounding box center [1196, 389] width 16 height 16
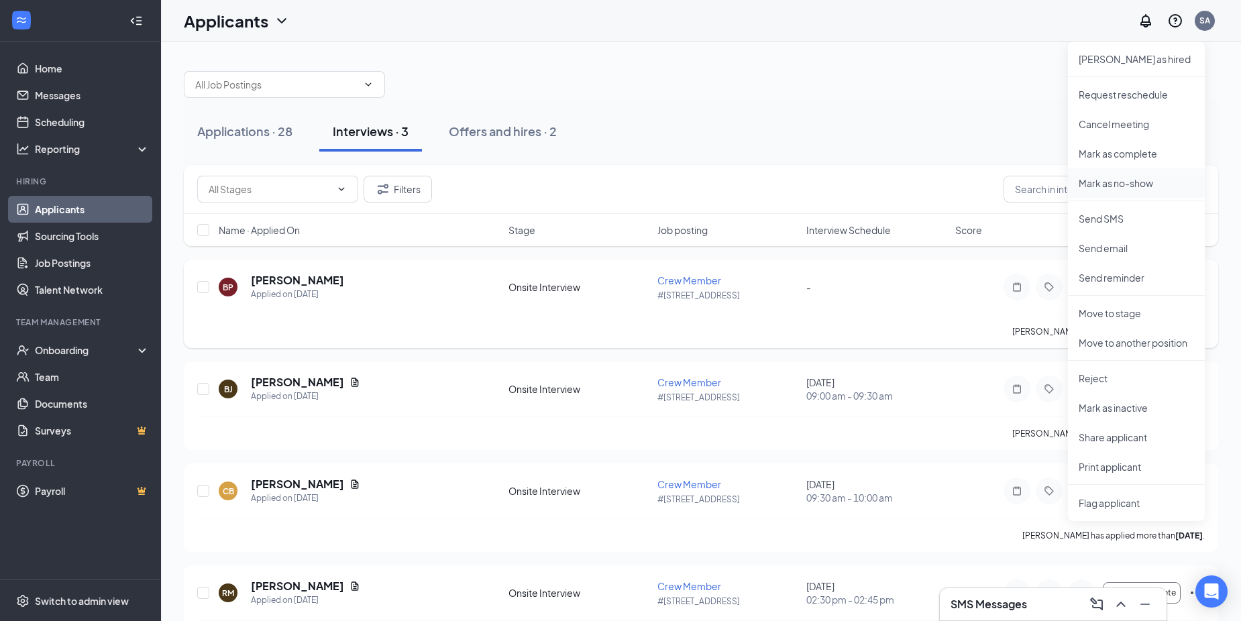
click at [1141, 182] on p "Mark as no-show" at bounding box center [1135, 182] width 115 height 13
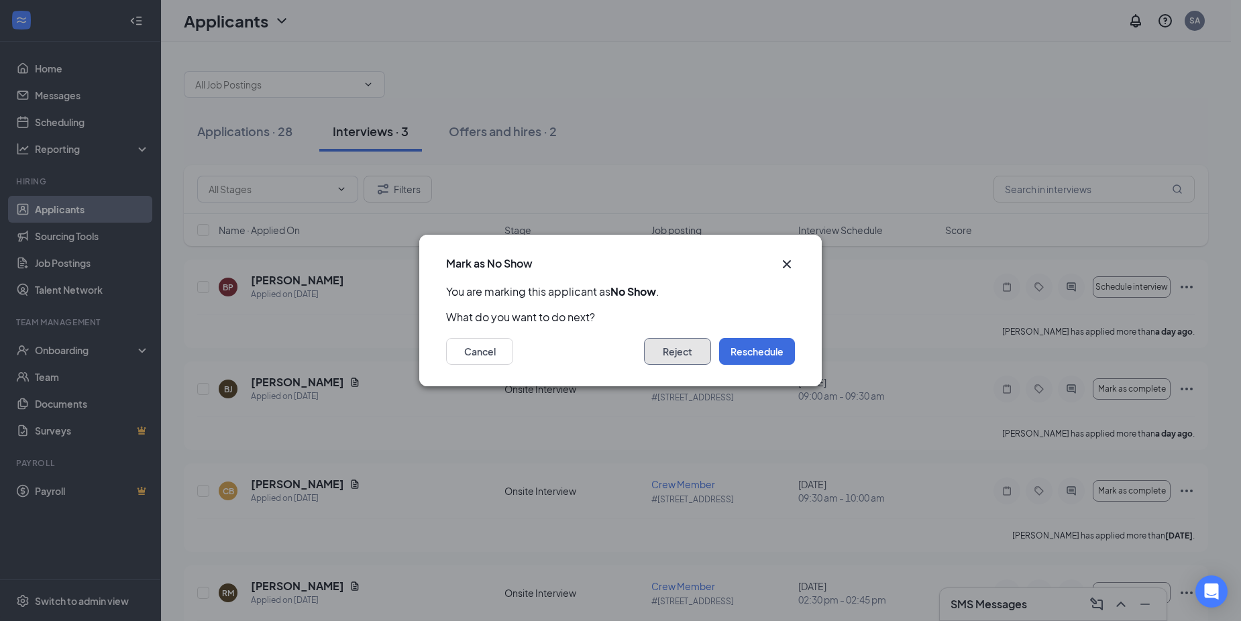
click at [669, 349] on button "Reject" at bounding box center [677, 351] width 67 height 27
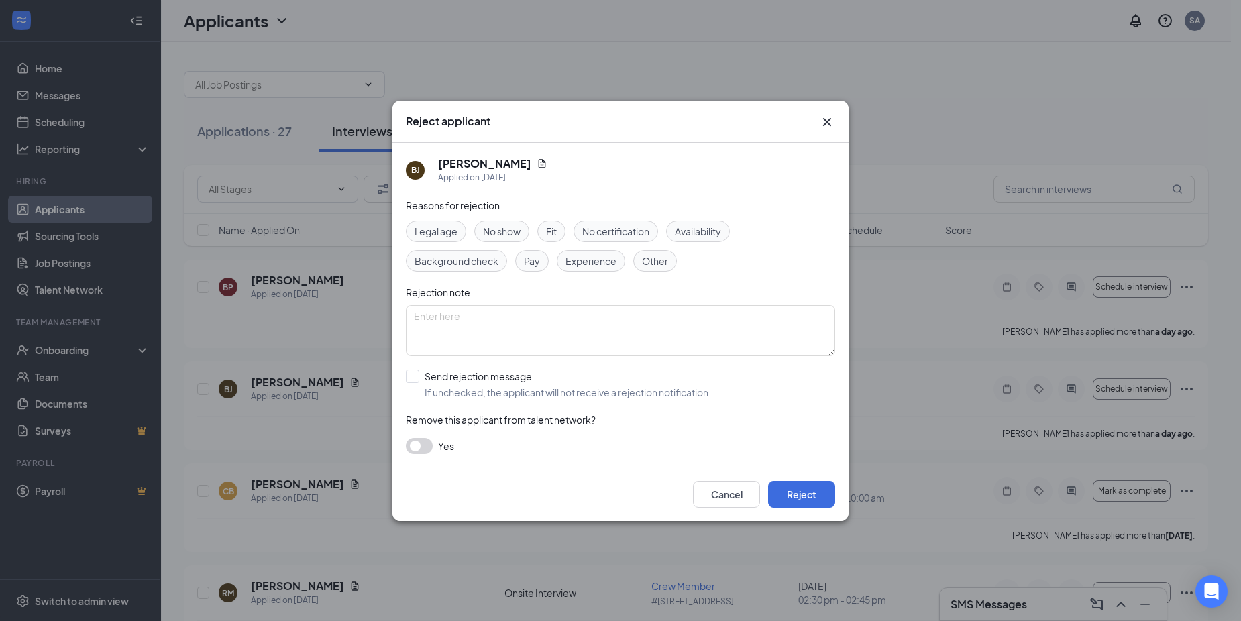
click at [831, 128] on icon "Cross" at bounding box center [827, 122] width 16 height 16
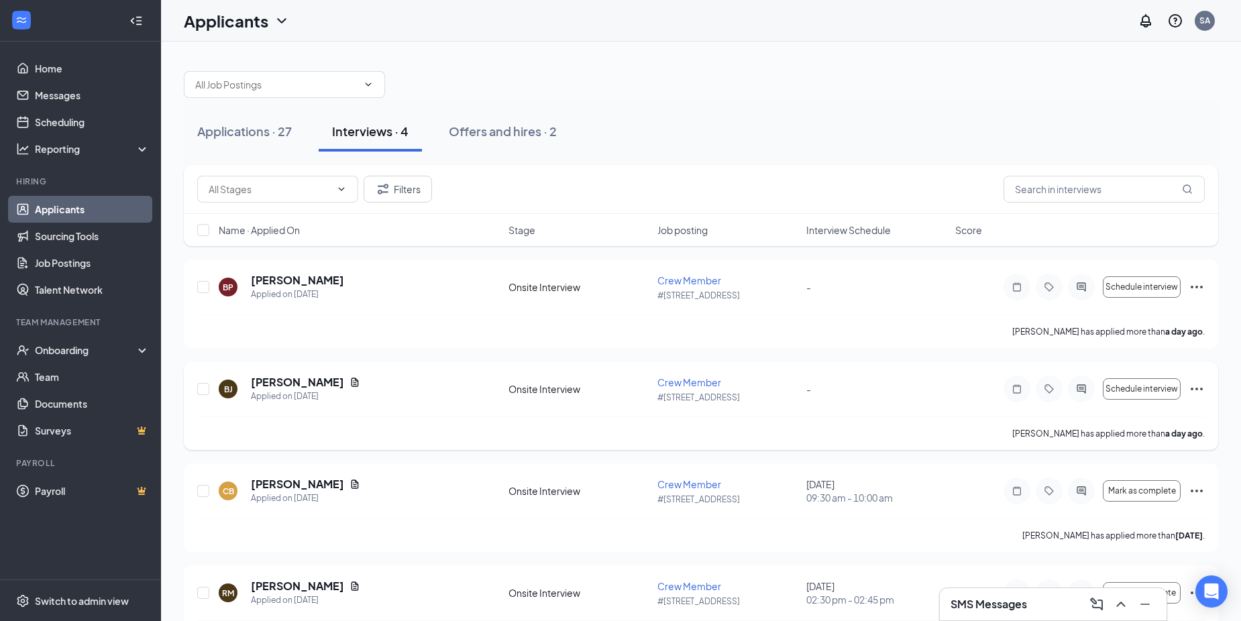
click at [1197, 385] on icon "Ellipses" at bounding box center [1196, 389] width 16 height 16
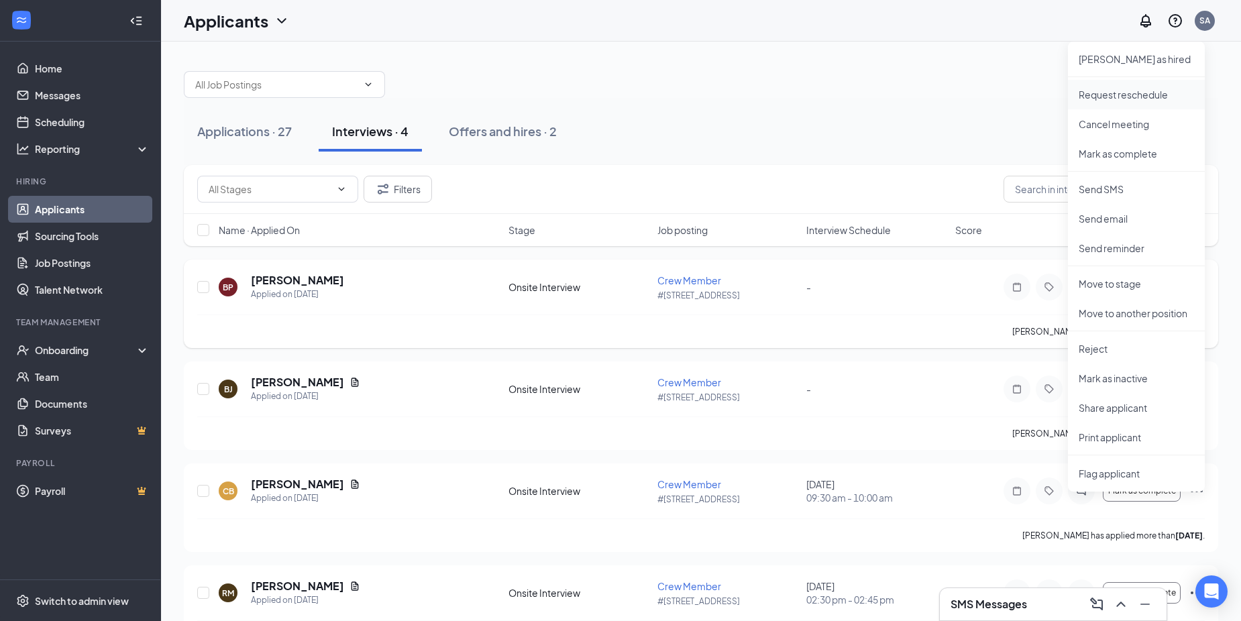
click at [1144, 97] on p "Request reschedule" at bounding box center [1135, 94] width 115 height 13
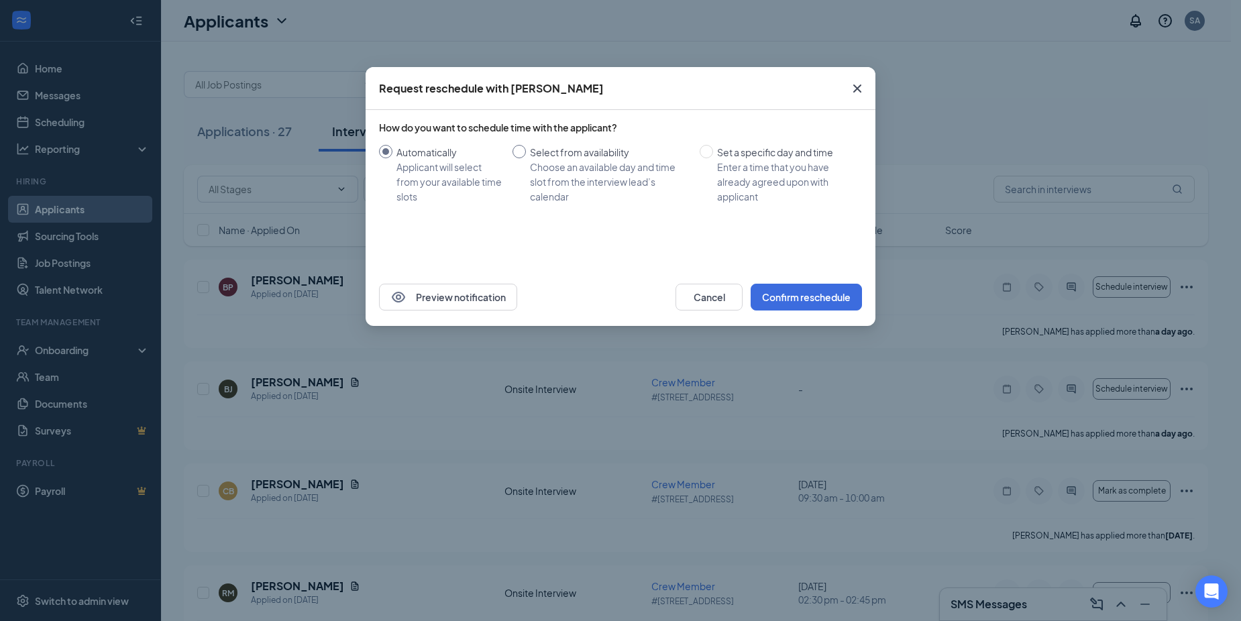
click at [522, 152] on input "Select from availability Choose an available day and time slot from the intervi…" at bounding box center [518, 151] width 13 height 13
radio input "true"
radio input "false"
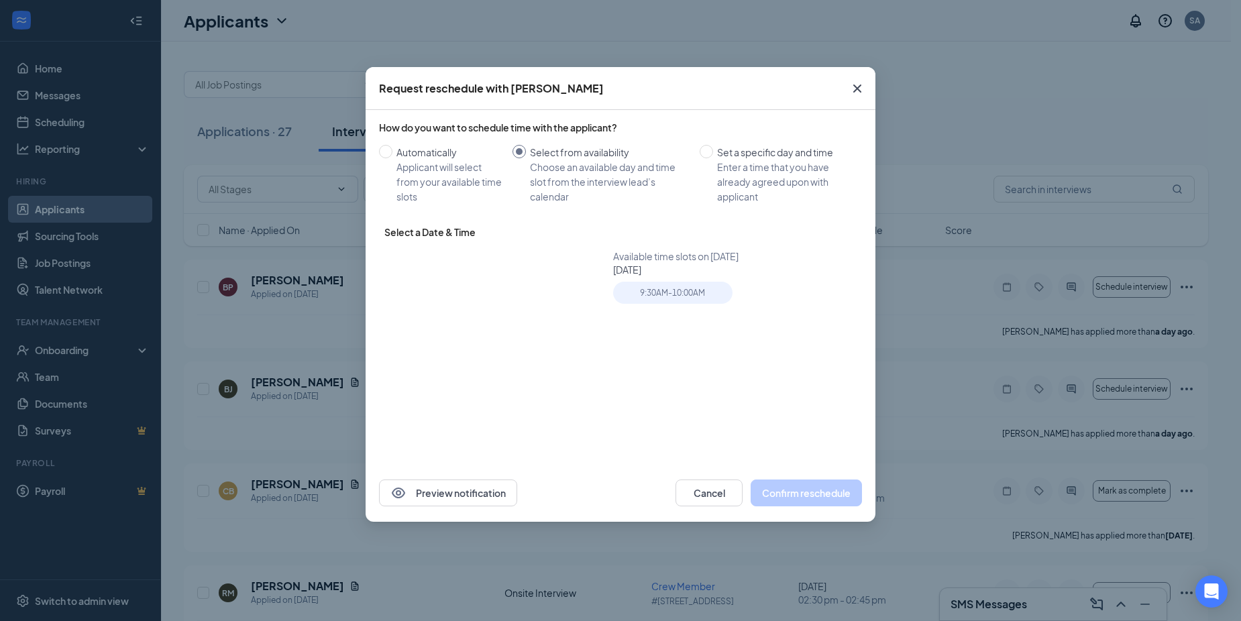
type input "[DATE]"
click at [520, 355] on div "19" at bounding box center [525, 354] width 16 height 16
click at [653, 300] on div "9:30AM - 10:00AM" at bounding box center [672, 293] width 119 height 22
click at [837, 502] on button "Confirm reschedule" at bounding box center [806, 493] width 111 height 27
